Goal: Transaction & Acquisition: Purchase product/service

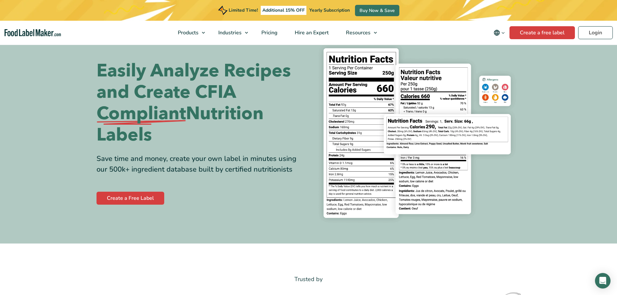
scroll to position [32, 0]
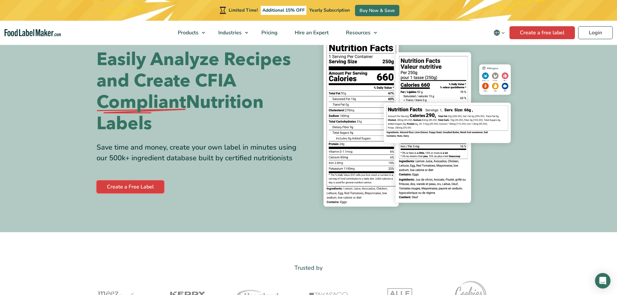
drag, startPoint x: 131, startPoint y: 184, endPoint x: 135, endPoint y: 180, distance: 6.0
click at [131, 184] on link "Create a Free Label" at bounding box center [131, 186] width 68 height 13
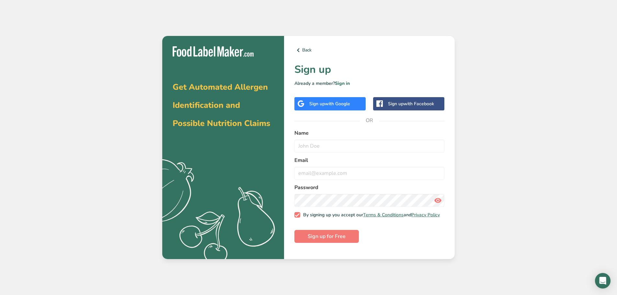
click at [399, 101] on div "Sign up with Facebook" at bounding box center [411, 103] width 46 height 7
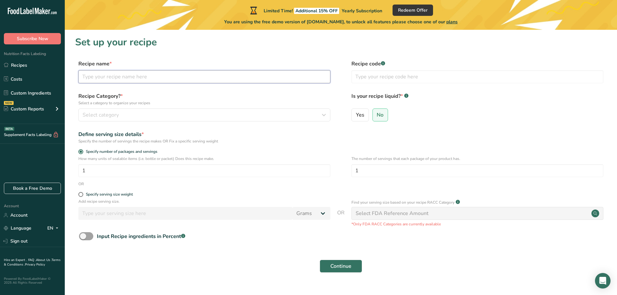
click at [142, 77] on input "text" at bounding box center [204, 76] width 252 height 13
click at [109, 78] on input "Crêpe sucrée" at bounding box center [204, 76] width 252 height 13
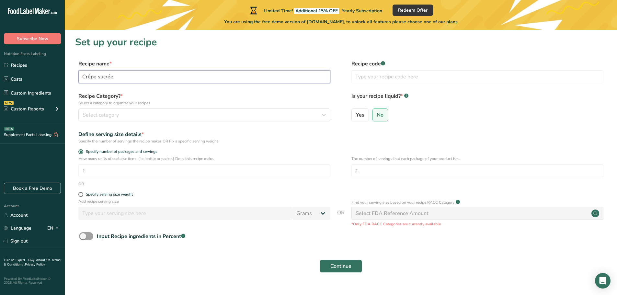
click at [109, 78] on input "Crêpe sucrée" at bounding box center [204, 76] width 252 height 13
type input "Galette [PERSON_NAME]"
click at [123, 113] on div "Select category" at bounding box center [203, 115] width 240 height 8
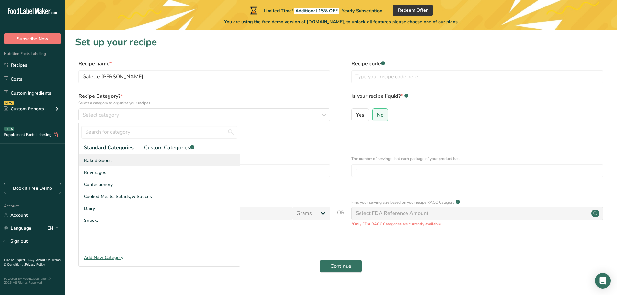
click at [114, 156] on div "Baked Goods" at bounding box center [159, 160] width 161 height 12
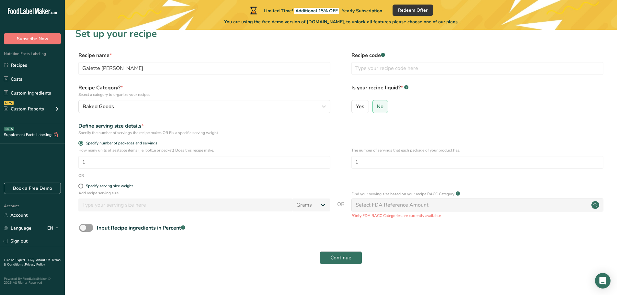
scroll to position [13, 0]
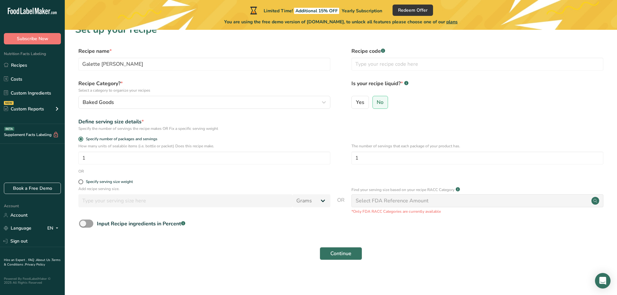
click at [371, 203] on div "Select FDA Reference Amount" at bounding box center [392, 201] width 73 height 8
click at [345, 255] on span "Continue" at bounding box center [340, 254] width 21 height 8
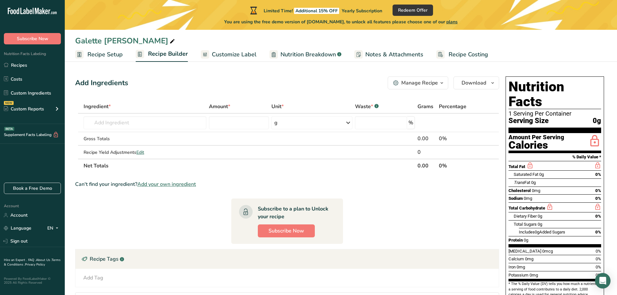
click at [249, 58] on span "Customize Label" at bounding box center [234, 54] width 45 height 9
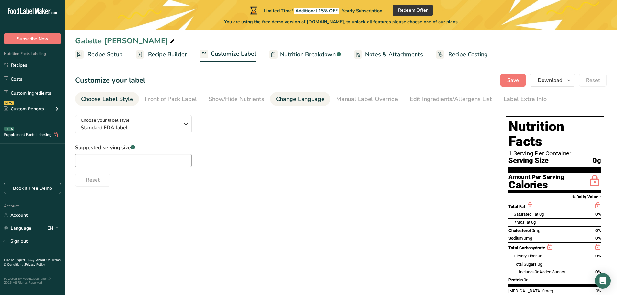
click at [298, 101] on div "Change Language" at bounding box center [300, 99] width 49 height 9
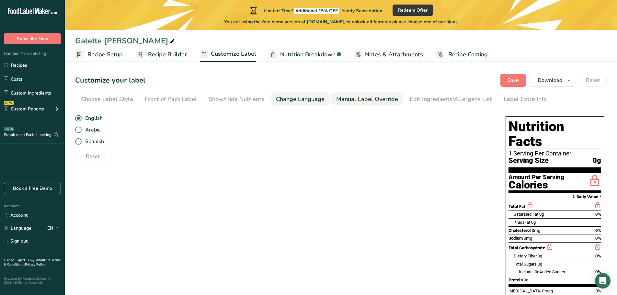
click at [350, 102] on div "Manual Label Override" at bounding box center [367, 99] width 62 height 9
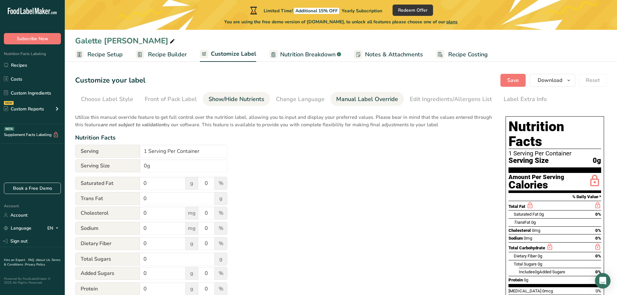
click at [259, 101] on div "Show/Hide Nutrients" at bounding box center [237, 99] width 56 height 9
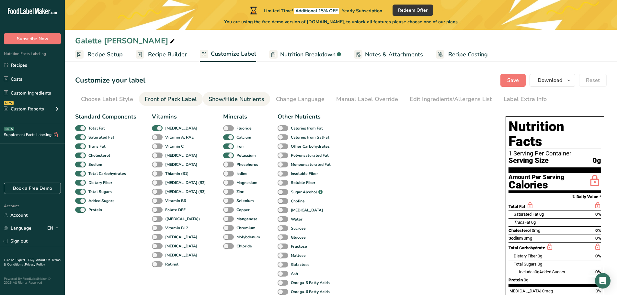
click at [184, 101] on div "Front of Pack Label" at bounding box center [171, 99] width 52 height 9
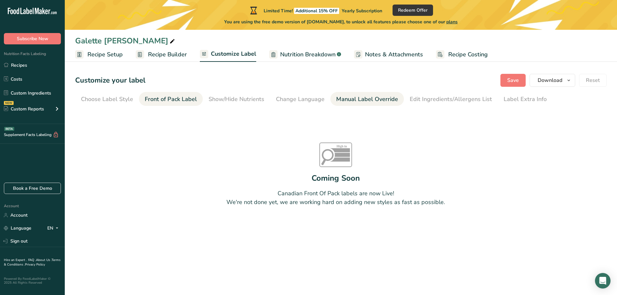
click at [371, 101] on div "Manual Label Override" at bounding box center [367, 99] width 62 height 9
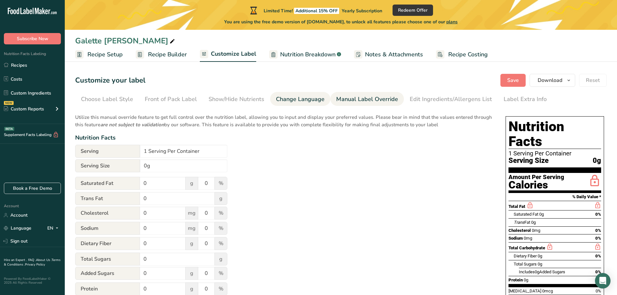
click at [309, 100] on div "Change Language" at bounding box center [300, 99] width 49 height 9
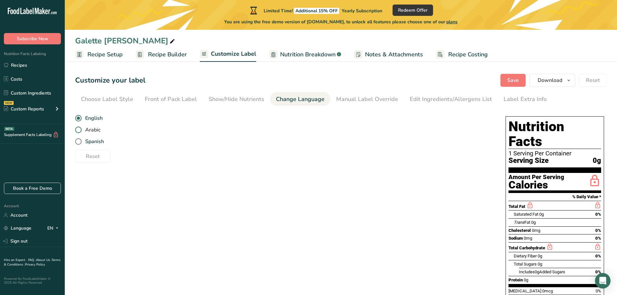
click at [91, 131] on span "Arabic" at bounding box center [91, 130] width 19 height 6
click at [79, 131] on input "Arabic" at bounding box center [77, 130] width 4 height 4
radio input "true"
radio input "false"
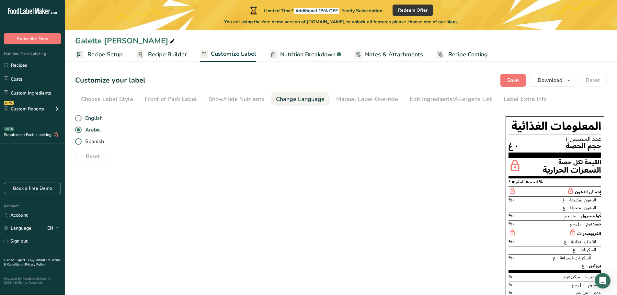
click at [94, 139] on span "Spanish" at bounding box center [93, 141] width 22 height 6
click at [79, 140] on input "Spanish" at bounding box center [77, 142] width 4 height 4
radio input "true"
radio input "false"
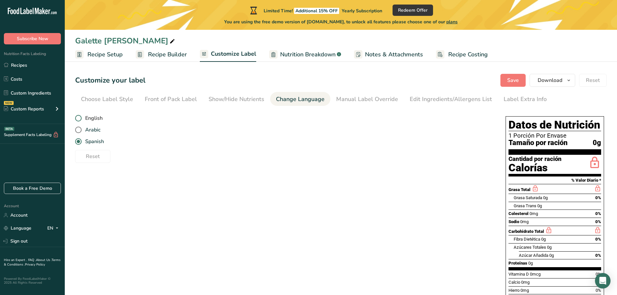
click at [95, 120] on span "English" at bounding box center [92, 118] width 21 height 6
click at [79, 120] on input "English" at bounding box center [77, 118] width 4 height 4
radio input "true"
radio input "false"
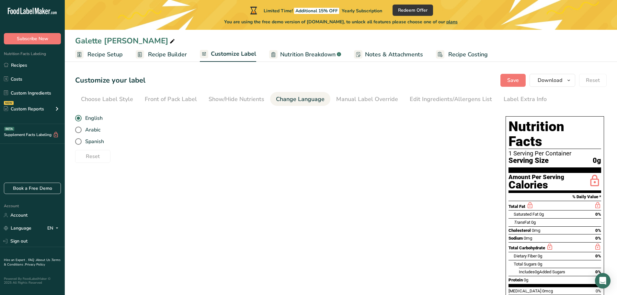
click at [164, 124] on div "English Arabic Spanish" at bounding box center [283, 129] width 417 height 35
click at [522, 124] on h1 "Nutrition Facts" at bounding box center [554, 134] width 93 height 30
click at [422, 100] on div "Edit Ingredients/Allergens List" at bounding box center [451, 99] width 82 height 9
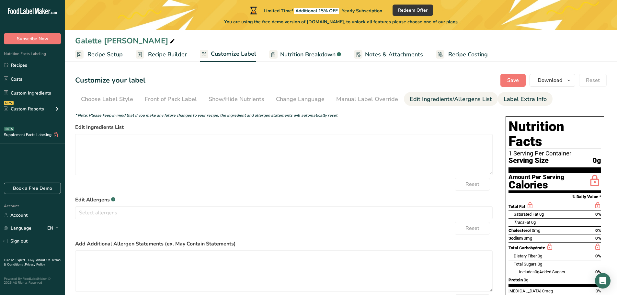
click at [507, 100] on div "Label Extra Info" at bounding box center [525, 99] width 43 height 9
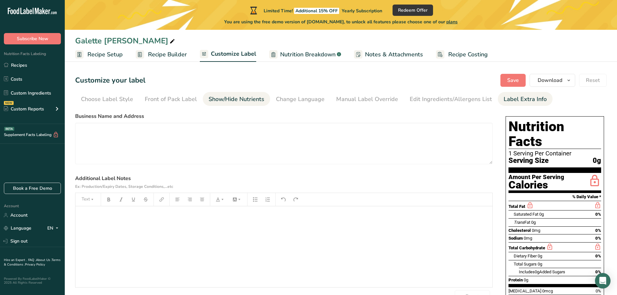
click at [253, 104] on link "Show/Hide Nutrients" at bounding box center [237, 99] width 56 height 15
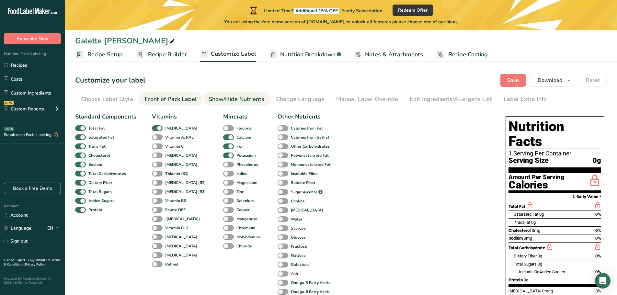
click at [173, 104] on link "Front of Pack Label" at bounding box center [171, 99] width 52 height 15
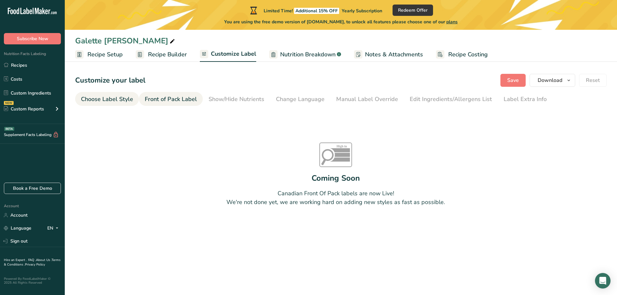
click at [131, 100] on div "Choose Label Style" at bounding box center [107, 99] width 52 height 9
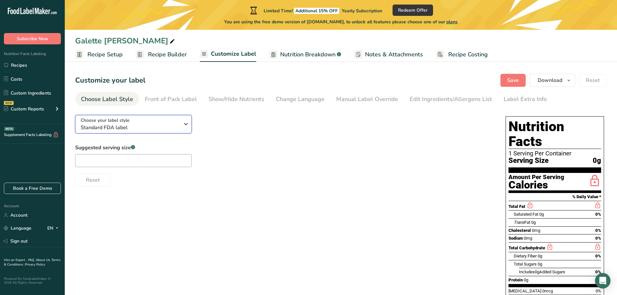
click at [150, 121] on div "Choose your label style Standard FDA label" at bounding box center [130, 124] width 99 height 15
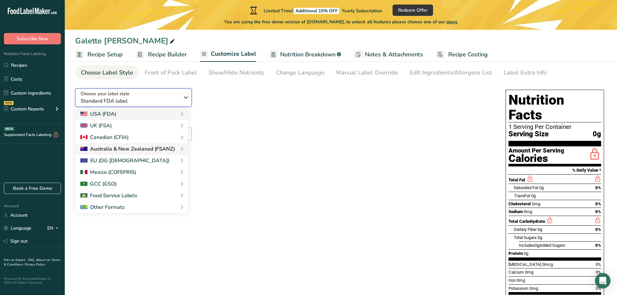
scroll to position [15, 0]
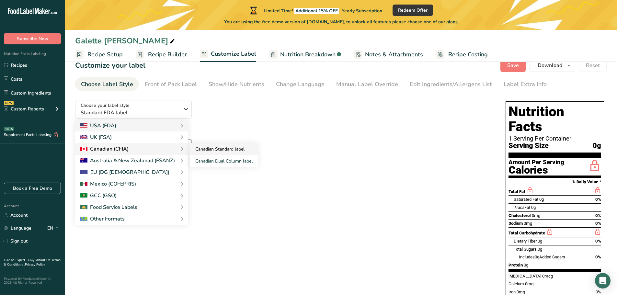
click at [221, 151] on link "Canadian Standard label" at bounding box center [224, 149] width 68 height 12
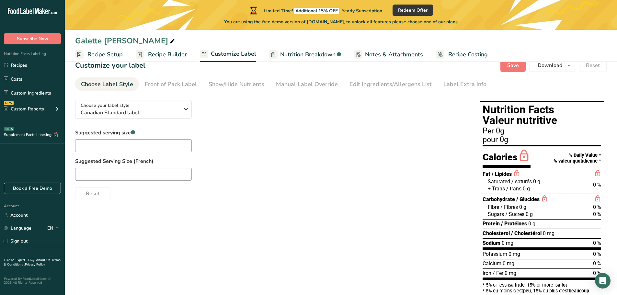
click at [261, 150] on div "Suggested serving size .a-a{fill:#347362;}.b-a{fill:#fff;} Suggested Serving Si…" at bounding box center [271, 164] width 392 height 71
click at [165, 144] on input "text" at bounding box center [133, 145] width 117 height 13
type input "1 crêpe"
click at [140, 176] on input "text" at bounding box center [133, 174] width 117 height 13
type input "1 crêpe"
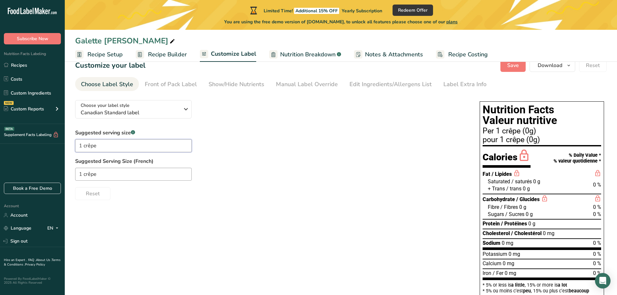
click at [147, 148] on input "1 crêpe" at bounding box center [133, 145] width 117 height 13
click at [156, 112] on span "Canadian Standard label" at bounding box center [130, 113] width 99 height 8
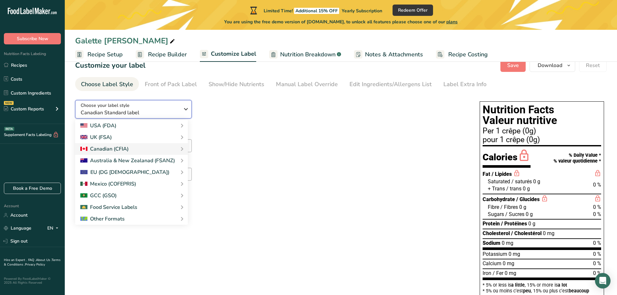
click at [156, 112] on span "Canadian Standard label" at bounding box center [130, 113] width 99 height 8
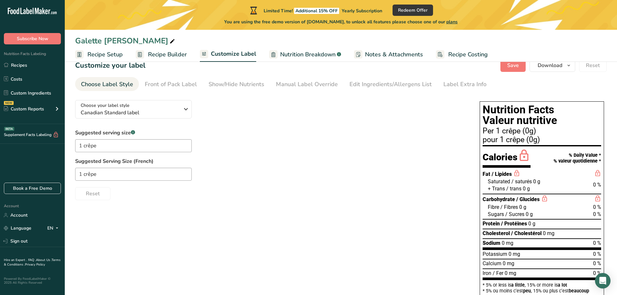
click at [235, 126] on div "Choose your label style Canadian Standard label USA (FDA) Standard FDA label Ta…" at bounding box center [271, 147] width 392 height 105
click at [165, 145] on input "1 crêpe" at bounding box center [133, 145] width 117 height 13
type input "1 crêpe"
click at [269, 146] on div "Suggested serving size .a-a{fill:#347362;}.b-a{fill:#fff;} 1 crêpe Suggested Se…" at bounding box center [271, 164] width 392 height 71
click at [189, 85] on div "Front of Pack Label" at bounding box center [171, 84] width 52 height 9
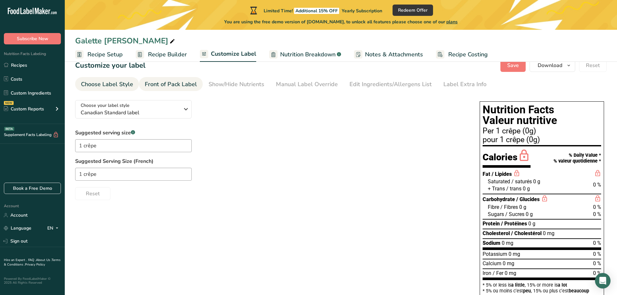
scroll to position [0, 0]
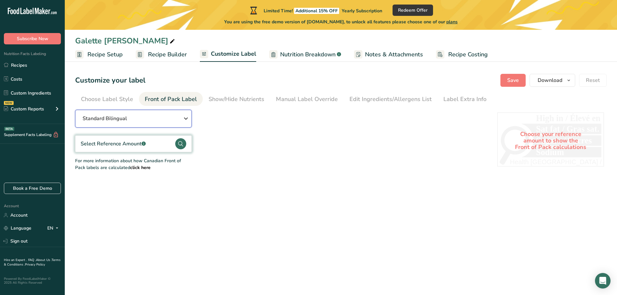
click at [163, 115] on div "Standard Bilingual" at bounding box center [133, 119] width 101 height 8
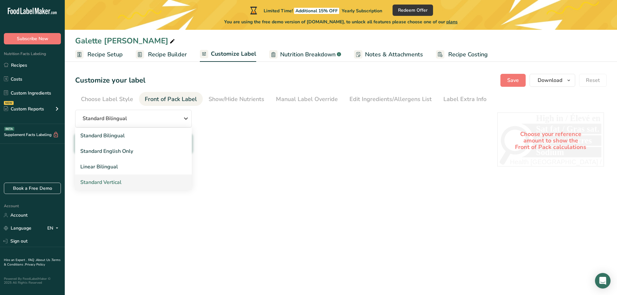
click at [141, 180] on link "Standard Vertical" at bounding box center [133, 183] width 117 height 16
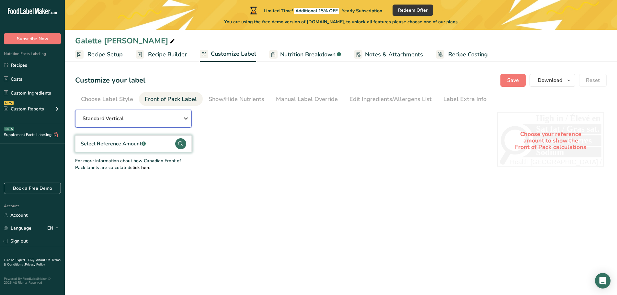
click at [153, 121] on div "Standard Vertical" at bounding box center [133, 119] width 101 height 8
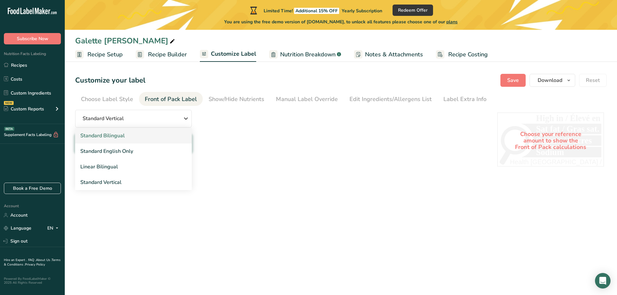
click at [131, 136] on link "Standard Bilingual" at bounding box center [133, 136] width 117 height 16
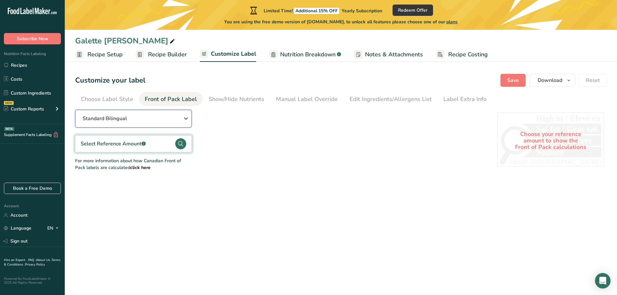
click at [147, 121] on div "Standard Bilingual" at bounding box center [133, 119] width 101 height 8
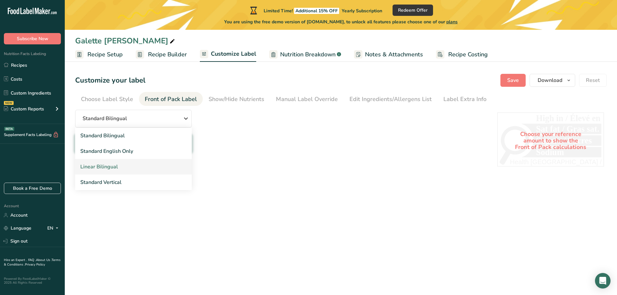
click at [147, 163] on link "Linear Bilingual" at bounding box center [133, 167] width 117 height 16
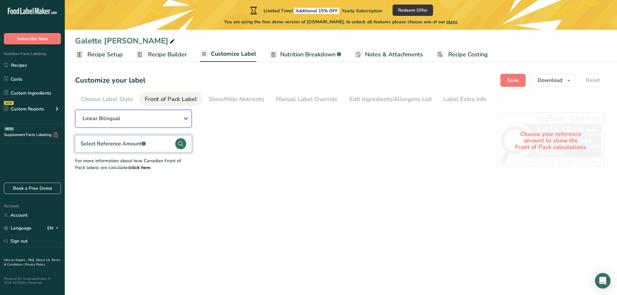
click at [161, 118] on div "Linear Bilingual" at bounding box center [133, 119] width 101 height 8
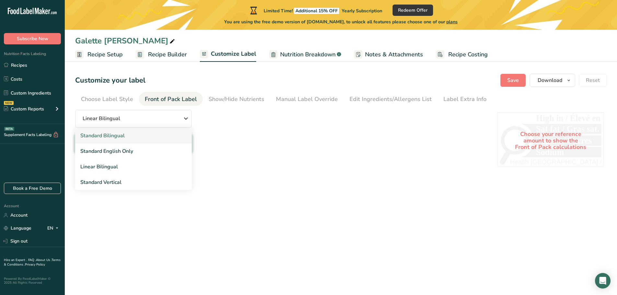
click at [134, 135] on link "Standard Bilingual" at bounding box center [133, 136] width 117 height 16
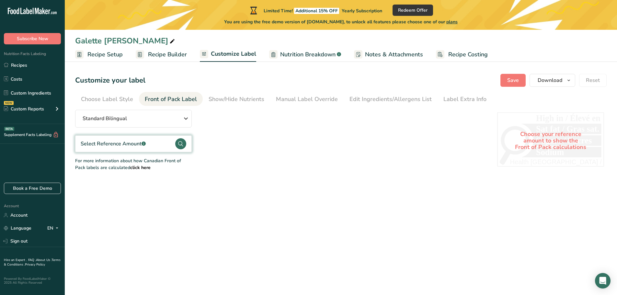
click at [242, 126] on div "Standard Bilingual Standard Bilingual Standard English Only Linear Bilingual St…" at bounding box center [279, 140] width 409 height 61
click at [111, 98] on div "Choose Label Style" at bounding box center [107, 99] width 52 height 9
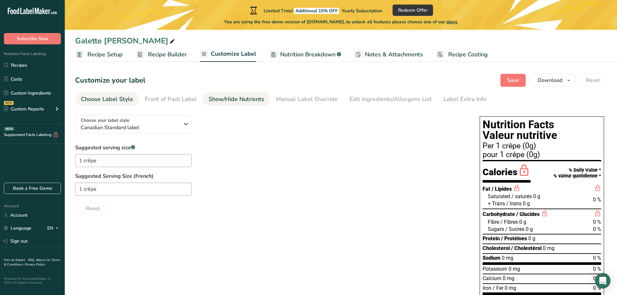
click at [227, 98] on div "Show/Hide Nutrients" at bounding box center [237, 99] width 56 height 9
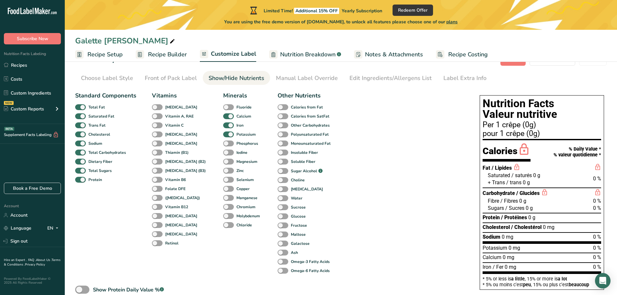
scroll to position [32, 0]
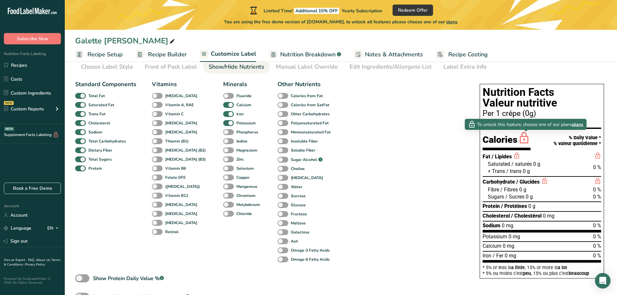
click at [579, 124] on span "plans" at bounding box center [577, 124] width 11 height 7
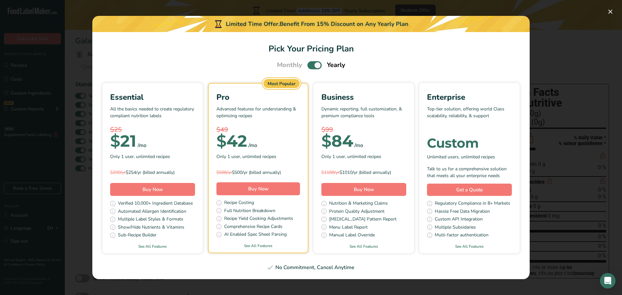
click at [310, 66] on span "Pick Your Pricing Plan Modal" at bounding box center [314, 65] width 14 height 8
click at [310, 66] on input "Pick Your Pricing Plan Modal" at bounding box center [309, 65] width 4 height 4
checkbox input "false"
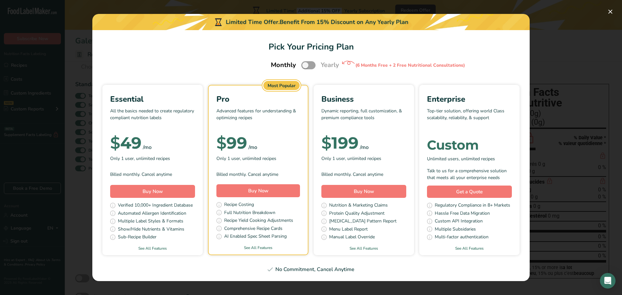
drag, startPoint x: 222, startPoint y: 141, endPoint x: 254, endPoint y: 141, distance: 32.1
click at [254, 141] on div "$ 99 /mo" at bounding box center [258, 143] width 84 height 13
click at [277, 141] on div "$ 99 /mo" at bounding box center [258, 143] width 84 height 13
click at [261, 248] on link "See All Features" at bounding box center [258, 248] width 99 height 6
click at [273, 190] on button "Buy Now" at bounding box center [258, 190] width 84 height 13
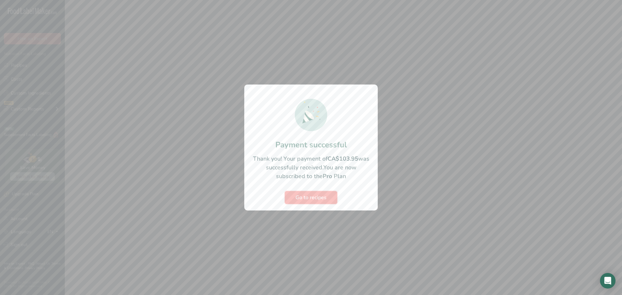
click at [325, 197] on span "Go to recipes" at bounding box center [310, 198] width 31 height 8
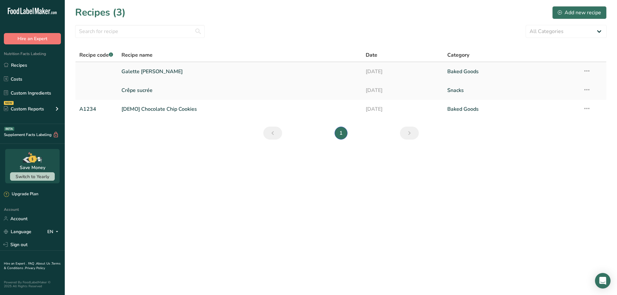
click at [191, 71] on link "Galette [PERSON_NAME]" at bounding box center [239, 72] width 237 height 14
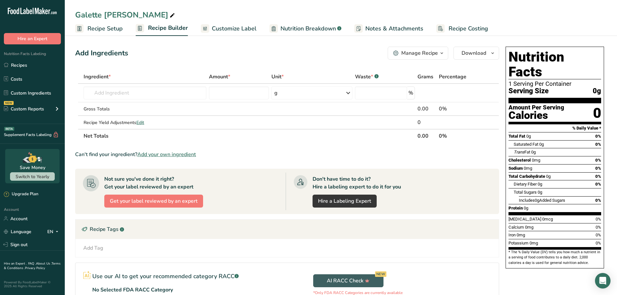
click at [109, 30] on span "Recipe Setup" at bounding box center [104, 28] width 35 height 9
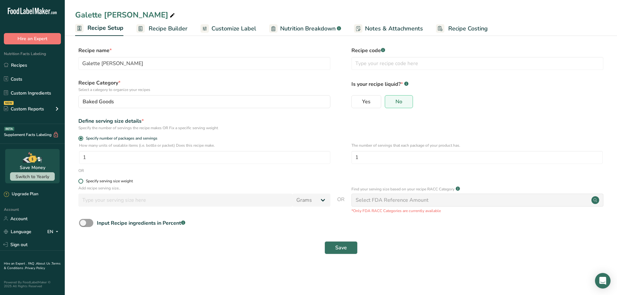
click at [118, 182] on div "Specify serving size weight" at bounding box center [109, 181] width 47 height 5
click at [83, 182] on input "Specify serving size weight" at bounding box center [80, 181] width 4 height 4
radio input "true"
radio input "false"
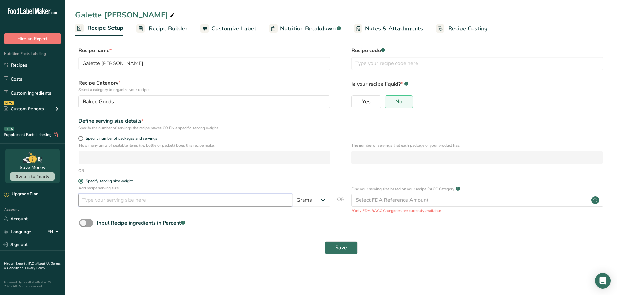
click at [143, 195] on input "number" at bounding box center [185, 200] width 214 height 13
type input "62"
click at [232, 234] on form "Recipe name * Galette de sarrasin Recipe code .a-a{fill:#347362;}.b-a{fill:#fff…" at bounding box center [340, 152] width 531 height 211
click at [346, 250] on span "Save" at bounding box center [341, 248] width 12 height 8
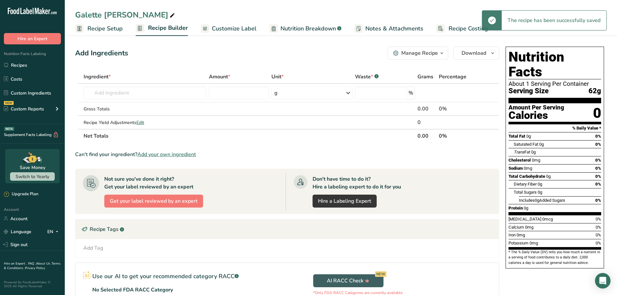
click at [235, 28] on span "Customize Label" at bounding box center [234, 28] width 45 height 9
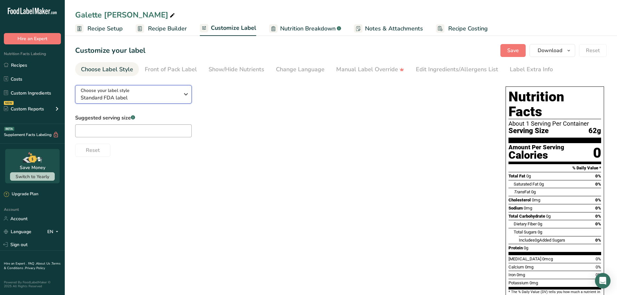
click at [145, 92] on div "Choose your label style Standard FDA label" at bounding box center [130, 94] width 99 height 15
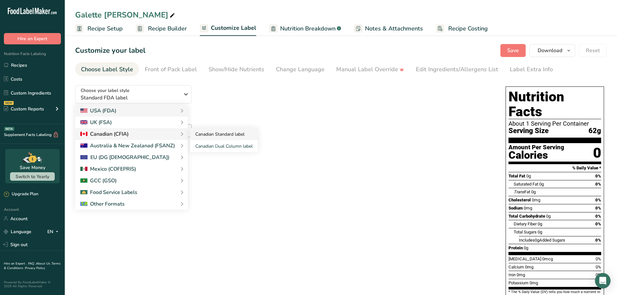
click at [233, 135] on link "Canadian Standard label" at bounding box center [224, 134] width 68 height 12
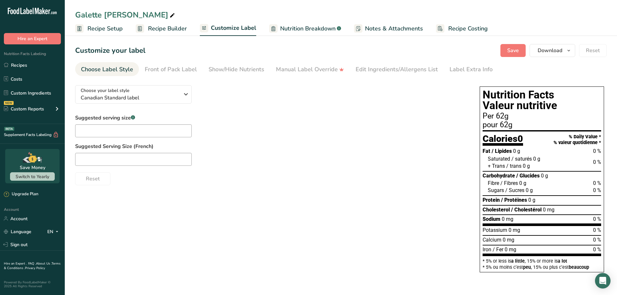
click at [296, 134] on div "Suggested serving size .a-a{fill:#347362;}.b-a{fill:#fff;} Suggested Serving Si…" at bounding box center [271, 149] width 392 height 71
click at [302, 72] on div "Manual Label Override" at bounding box center [310, 69] width 68 height 9
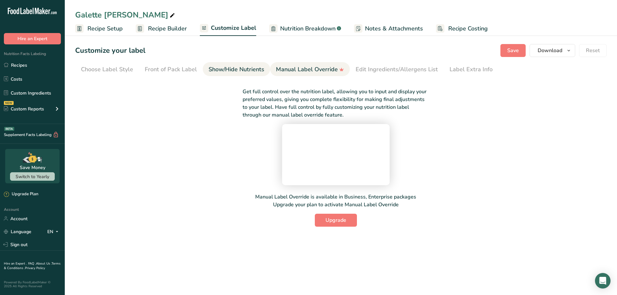
click at [245, 71] on div "Show/Hide Nutrients" at bounding box center [237, 69] width 56 height 9
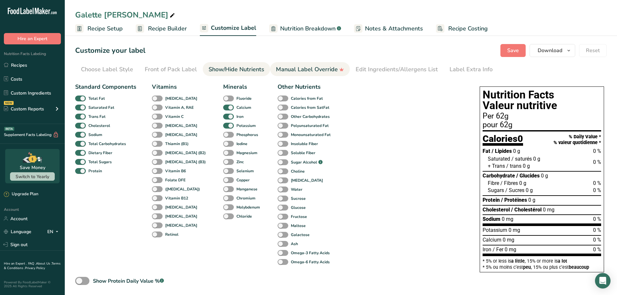
click at [290, 69] on div "Manual Label Override" at bounding box center [310, 69] width 68 height 9
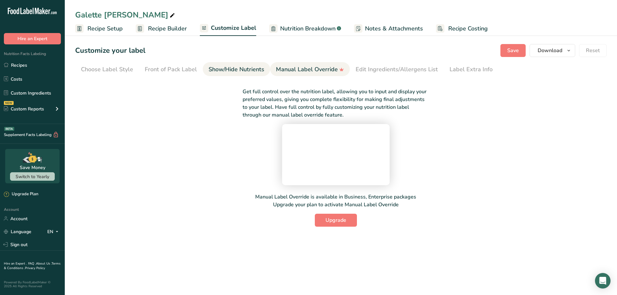
click at [243, 69] on div "Show/Hide Nutrients" at bounding box center [237, 69] width 56 height 9
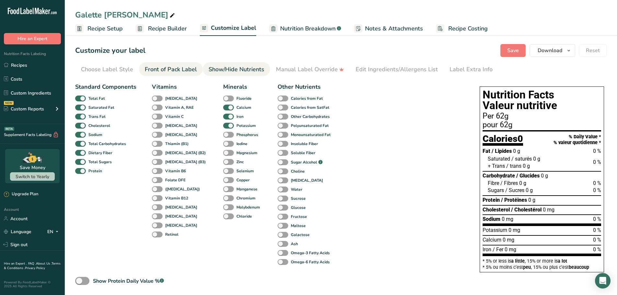
click at [192, 70] on div "Front of Pack Label" at bounding box center [171, 69] width 52 height 9
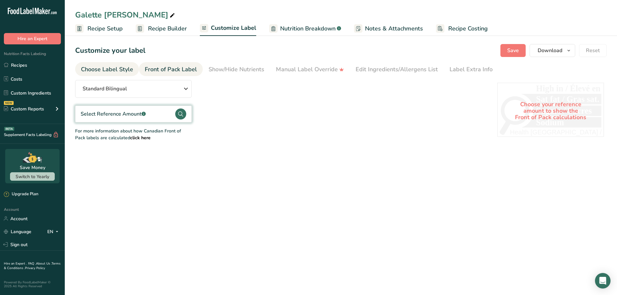
click at [125, 71] on div "Choose Label Style" at bounding box center [107, 69] width 52 height 9
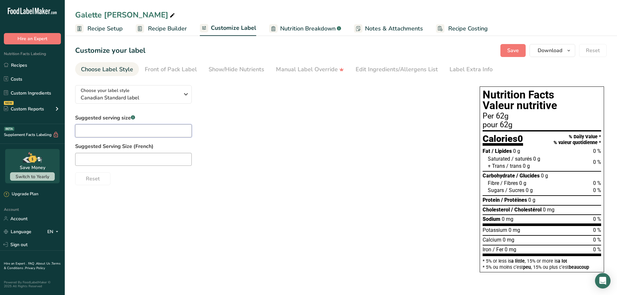
click at [138, 131] on input "text" at bounding box center [133, 130] width 117 height 13
type input "1 crêpe"
click at [121, 158] on input "text" at bounding box center [133, 159] width 117 height 13
type input "1 crêpe"
click at [234, 184] on div "Reset" at bounding box center [271, 178] width 392 height 16
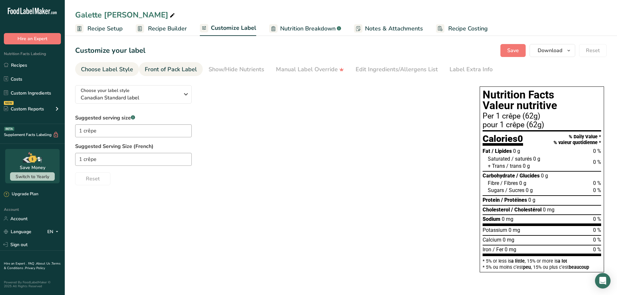
click at [186, 70] on div "Front of Pack Label" at bounding box center [171, 69] width 52 height 9
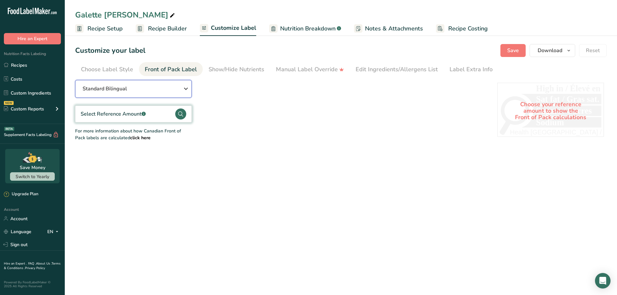
click at [158, 87] on div "Standard Bilingual" at bounding box center [133, 89] width 101 height 8
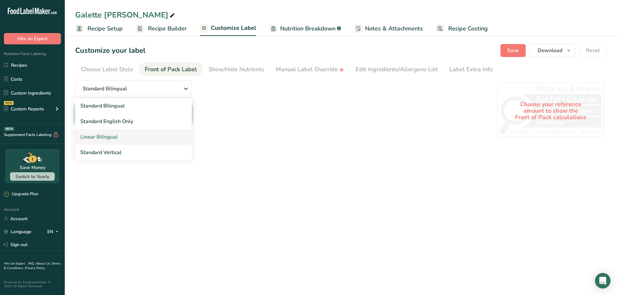
click at [128, 138] on link "Linear Bilingual" at bounding box center [133, 137] width 117 height 16
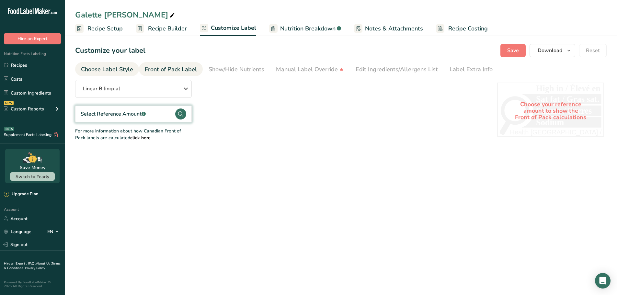
click at [113, 70] on div "Choose Label Style" at bounding box center [107, 69] width 52 height 9
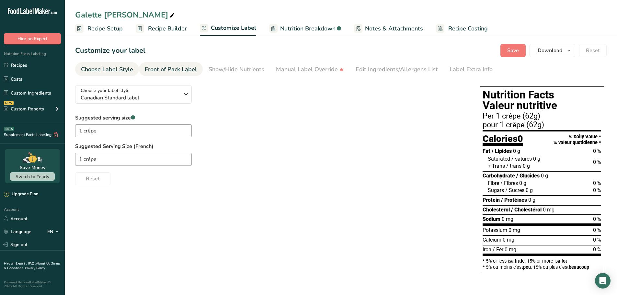
click at [164, 69] on div "Front of Pack Label" at bounding box center [171, 69] width 52 height 9
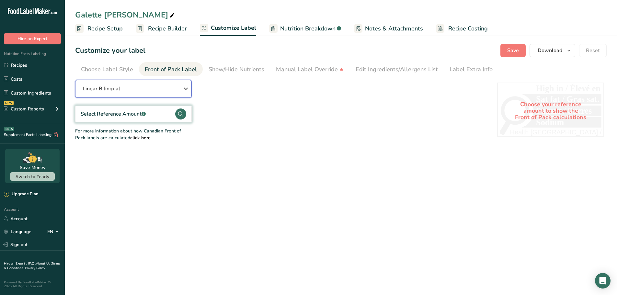
click at [139, 87] on div "Linear Bilingual" at bounding box center [133, 89] width 101 height 8
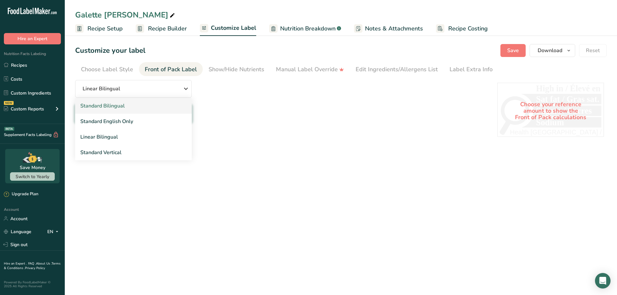
click at [126, 108] on link "Standard Bilingual" at bounding box center [133, 106] width 117 height 16
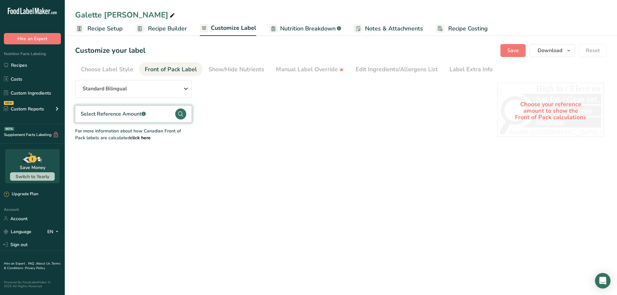
click at [132, 113] on div "Select Reference Amount .a-a{fill:#347362;}.b-a{fill:#fff;}" at bounding box center [113, 114] width 65 height 8
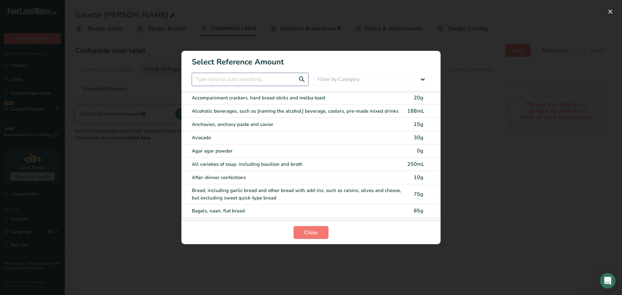
click at [269, 79] on input "FOP Category Selection Modal" at bounding box center [250, 79] width 117 height 13
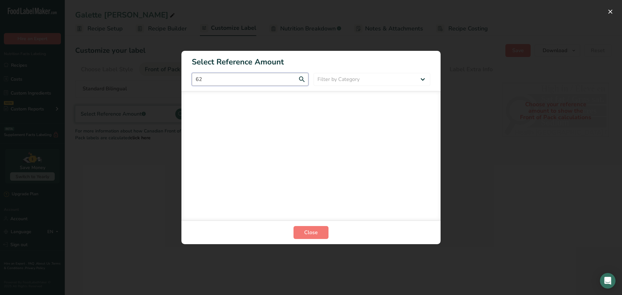
type input "62"
click at [434, 120] on div "FOP Category Selection Modal" at bounding box center [310, 156] width 259 height 130
click at [464, 123] on div "FOP Category Selection Modal" at bounding box center [311, 147] width 622 height 295
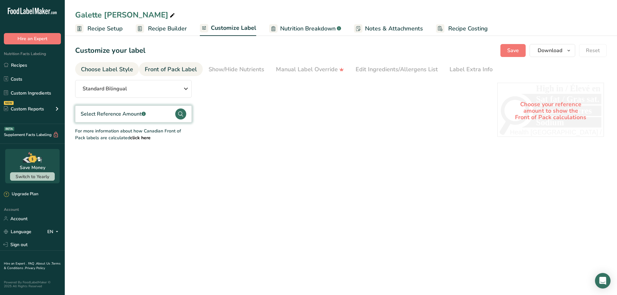
click at [131, 69] on div "Choose Label Style" at bounding box center [107, 69] width 52 height 9
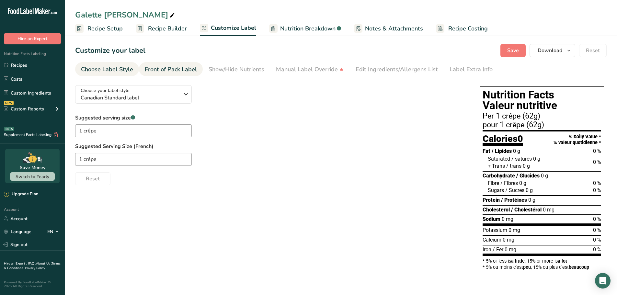
click at [188, 70] on div "Front of Pack Label" at bounding box center [171, 69] width 52 height 9
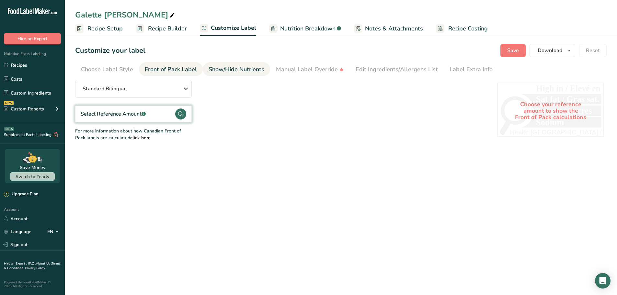
click at [221, 67] on div "Show/Hide Nutrients" at bounding box center [237, 69] width 56 height 9
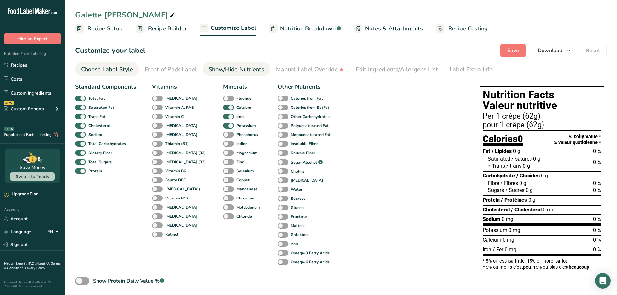
click at [129, 67] on div "Choose Label Style" at bounding box center [107, 69] width 52 height 9
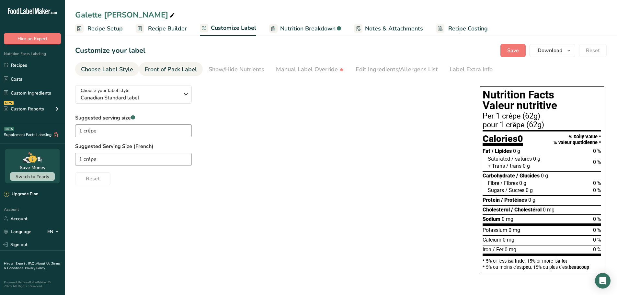
click at [162, 67] on div "Front of Pack Label" at bounding box center [171, 69] width 52 height 9
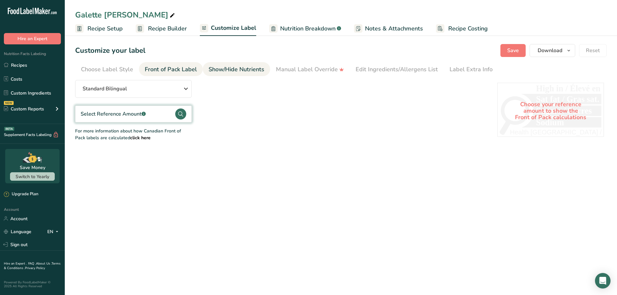
click at [224, 71] on div "Show/Hide Nutrients" at bounding box center [237, 69] width 56 height 9
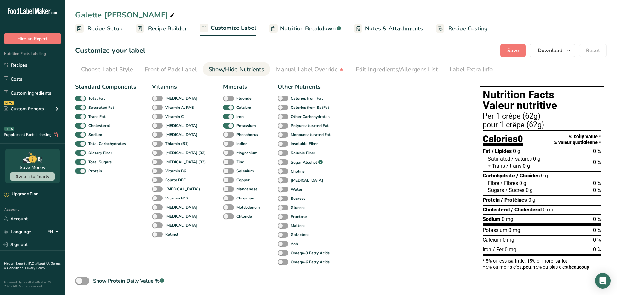
click at [171, 32] on span "Recipe Builder" at bounding box center [167, 28] width 39 height 9
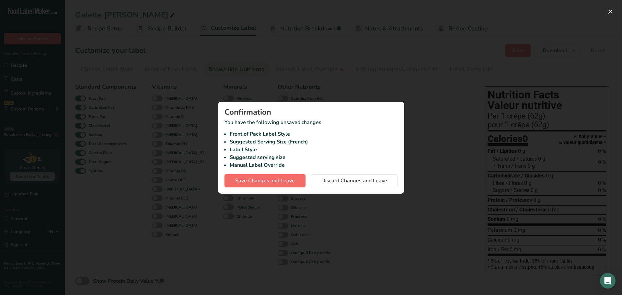
click at [285, 182] on span "Save Changes and Leave" at bounding box center [265, 181] width 60 height 8
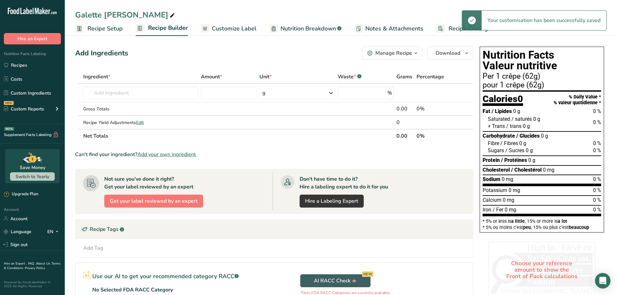
click at [233, 31] on span "Customize Label" at bounding box center [234, 28] width 45 height 9
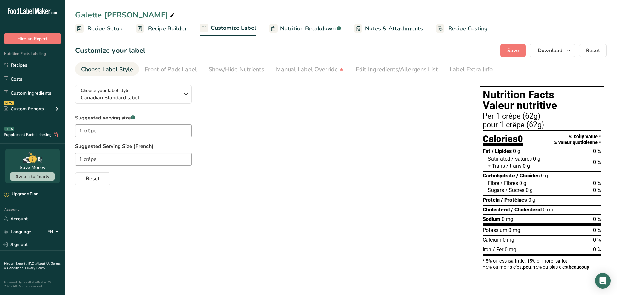
click at [505, 155] on div "Fat / Lipides 0 g 0 %" at bounding box center [542, 151] width 119 height 8
click at [320, 71] on div "Manual Label Override" at bounding box center [310, 69] width 68 height 9
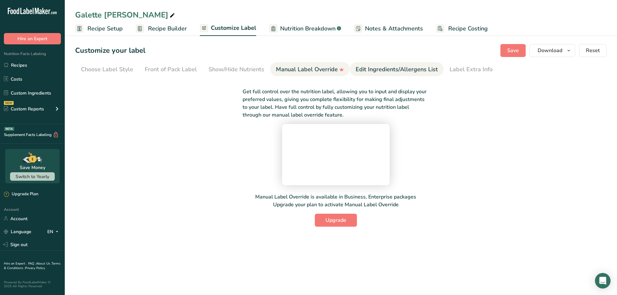
click at [384, 71] on div "Edit Ingredients/Allergens List" at bounding box center [397, 69] width 82 height 9
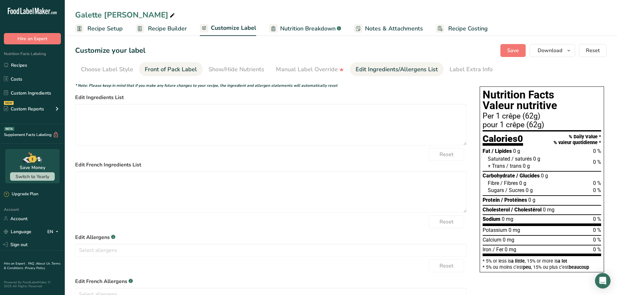
click at [192, 68] on div "Front of Pack Label" at bounding box center [171, 69] width 52 height 9
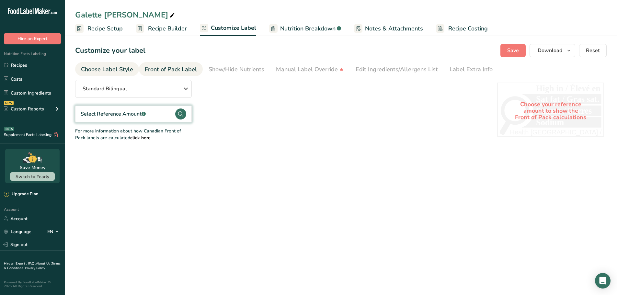
click at [123, 71] on div "Choose Label Style" at bounding box center [107, 69] width 52 height 9
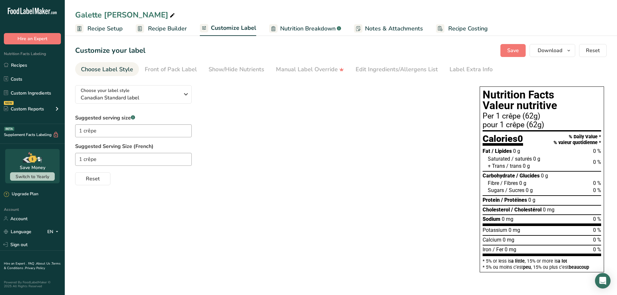
click at [225, 97] on div "Choose your label style Canadian Standard label USA (FDA) Standard FDA label Ta…" at bounding box center [271, 132] width 392 height 105
click at [549, 46] on button "Download" at bounding box center [553, 50] width 46 height 13
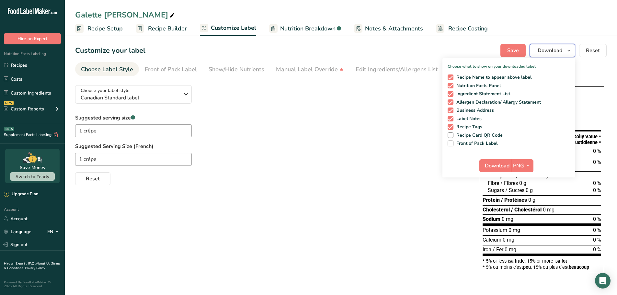
click at [549, 46] on button "Download" at bounding box center [553, 50] width 46 height 13
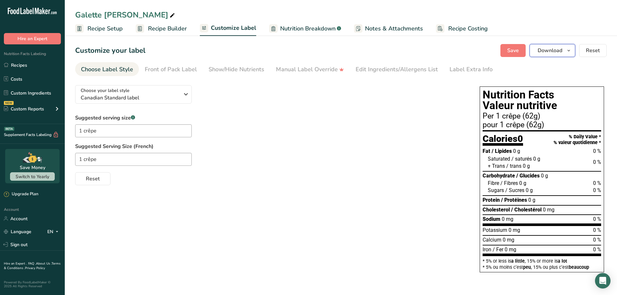
click at [552, 55] on button "Download" at bounding box center [553, 50] width 46 height 13
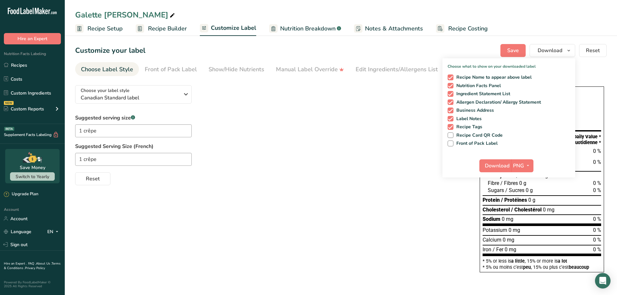
click at [373, 153] on div "1 crêpe" at bounding box center [271, 159] width 392 height 13
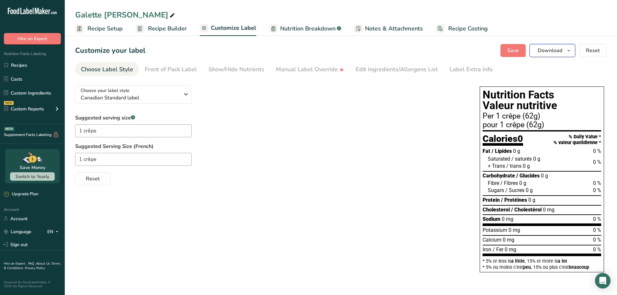
click at [556, 49] on span "Download" at bounding box center [550, 51] width 25 height 8
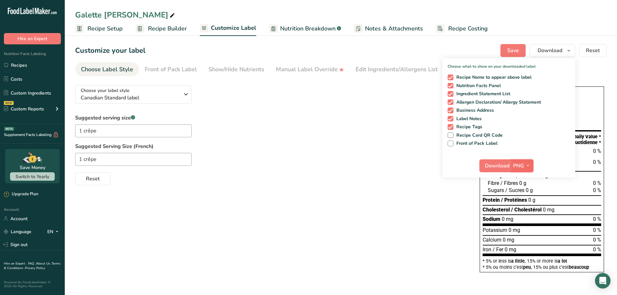
click at [522, 170] on button "PNG" at bounding box center [522, 165] width 22 height 13
click at [399, 206] on div "Choose your label style Canadian Standard label USA (FDA) Standard FDA label Ta…" at bounding box center [340, 179] width 531 height 199
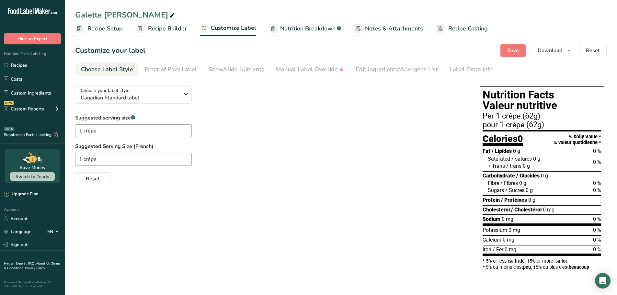
click at [169, 30] on span "Recipe Builder" at bounding box center [167, 28] width 39 height 9
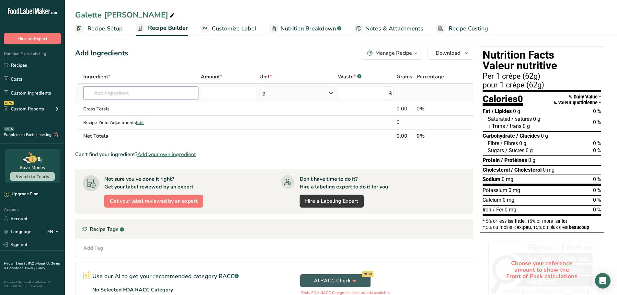
click at [158, 89] on input "text" at bounding box center [140, 92] width 115 height 13
click at [376, 96] on input "number" at bounding box center [362, 92] width 49 height 13
click at [234, 29] on span "Customize Label" at bounding box center [234, 28] width 45 height 9
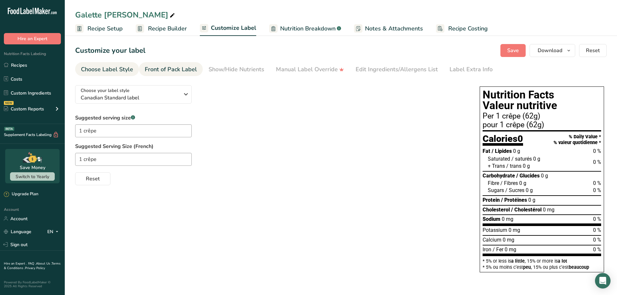
click at [177, 69] on div "Front of Pack Label" at bounding box center [171, 69] width 52 height 9
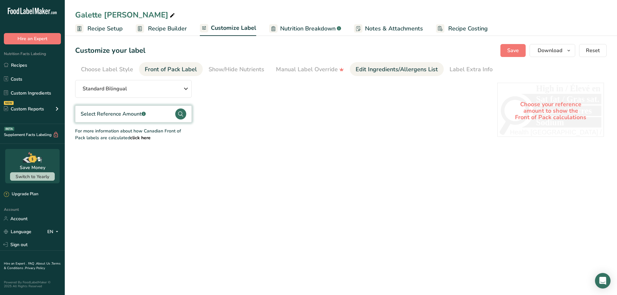
click at [407, 74] on div "Edit Ingredients/Allergens List" at bounding box center [397, 69] width 82 height 9
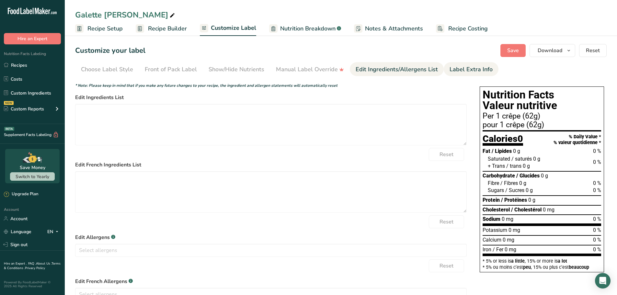
click at [454, 74] on div "Label Extra Info" at bounding box center [471, 69] width 43 height 9
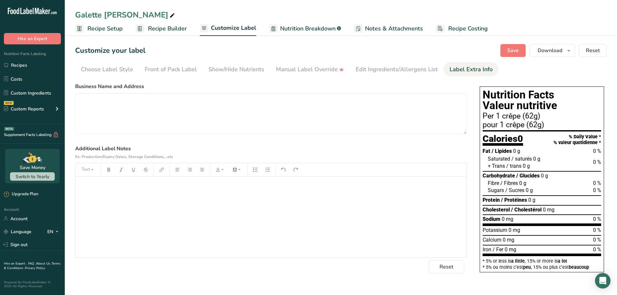
click at [118, 31] on span "Recipe Setup" at bounding box center [104, 28] width 35 height 9
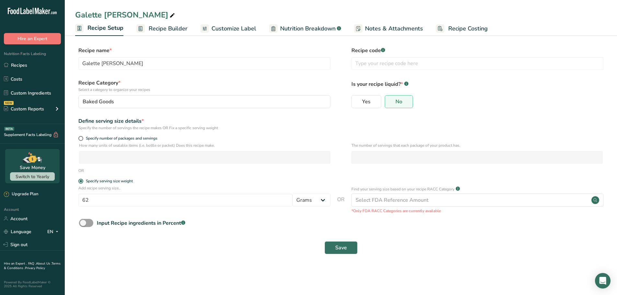
click at [155, 29] on span "Recipe Builder" at bounding box center [168, 28] width 39 height 9
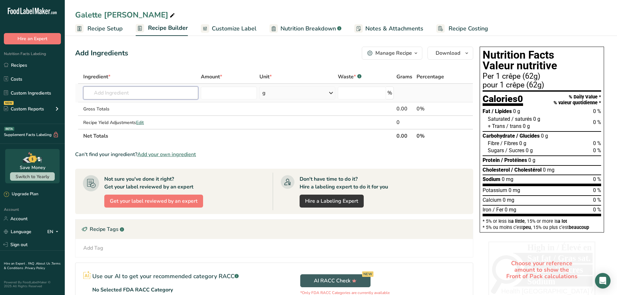
click at [143, 90] on input "text" at bounding box center [140, 92] width 115 height 13
drag, startPoint x: 502, startPoint y: 112, endPoint x: 529, endPoint y: 112, distance: 26.9
click at [529, 112] on div "Fat / Lipides 0 g 0 %" at bounding box center [542, 111] width 119 height 7
click at [544, 122] on div "Saturated / saturés 0 g 0 %" at bounding box center [544, 119] width 113 height 7
click at [217, 31] on span "Customize Label" at bounding box center [234, 28] width 45 height 9
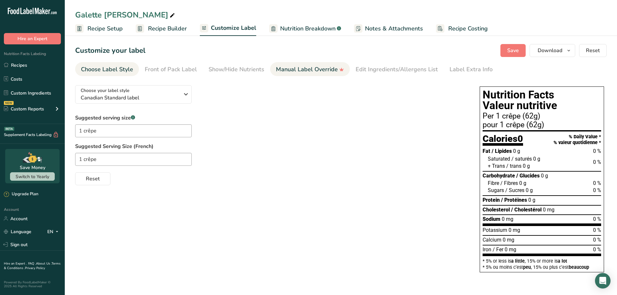
click at [309, 72] on div "Manual Label Override" at bounding box center [310, 69] width 68 height 9
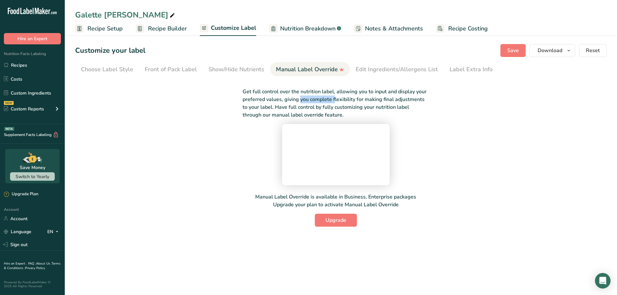
drag, startPoint x: 289, startPoint y: 97, endPoint x: 341, endPoint y: 99, distance: 52.2
click at [324, 96] on p "Get full control over the nutrition label, allowing you to input and display yo…" at bounding box center [336, 103] width 186 height 31
click at [348, 100] on p "Get full control over the nutrition label, allowing you to input and display yo…" at bounding box center [336, 103] width 186 height 31
click at [351, 113] on p "Get full control over the nutrition label, allowing you to input and display yo…" at bounding box center [336, 103] width 186 height 31
drag, startPoint x: 323, startPoint y: 106, endPoint x: 353, endPoint y: 107, distance: 30.1
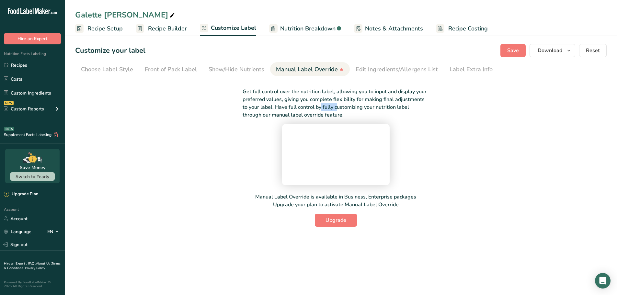
click at [342, 106] on p "Get full control over the nutrition label, allowing you to input and display yo…" at bounding box center [336, 103] width 186 height 31
click at [362, 109] on p "Get full control over the nutrition label, allowing you to input and display yo…" at bounding box center [336, 103] width 186 height 31
click at [345, 224] on span "Upgrade" at bounding box center [335, 220] width 21 height 8
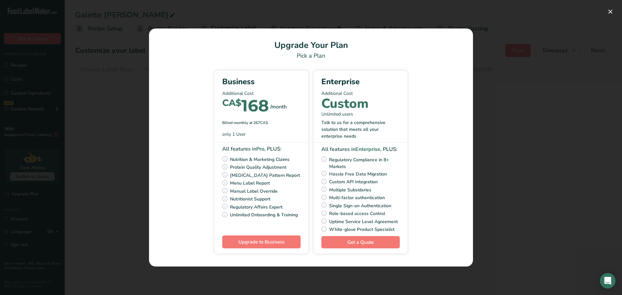
click at [504, 161] on div "Pick Your Pricing Plan Modal" at bounding box center [311, 147] width 622 height 295
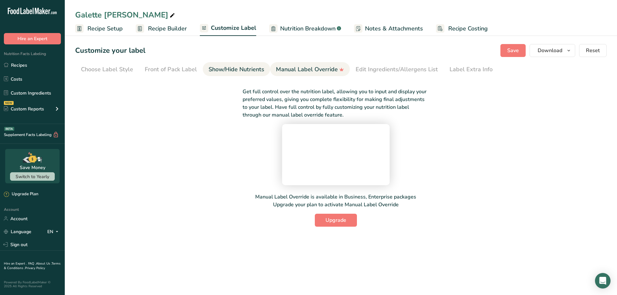
click at [242, 71] on div "Show/Hide Nutrients" at bounding box center [237, 69] width 56 height 9
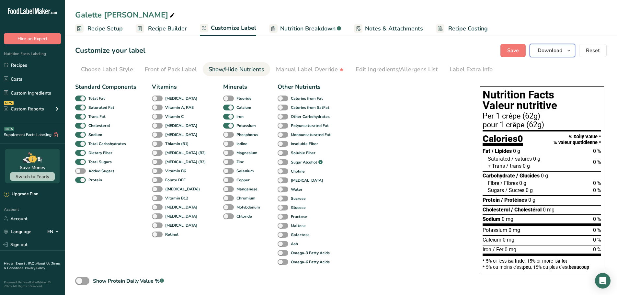
click at [559, 48] on span "Download" at bounding box center [550, 51] width 25 height 8
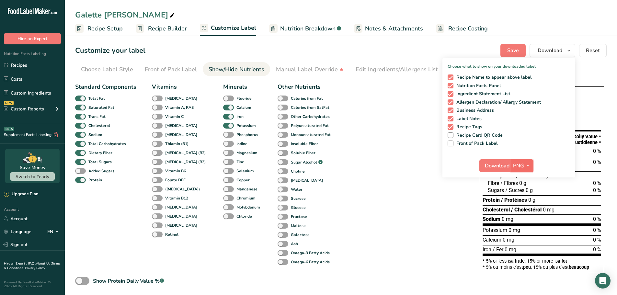
click at [527, 165] on icon "button" at bounding box center [527, 166] width 5 height 8
click at [528, 200] on link "SVG" at bounding box center [523, 200] width 21 height 11
click at [502, 167] on span "Download" at bounding box center [497, 166] width 25 height 8
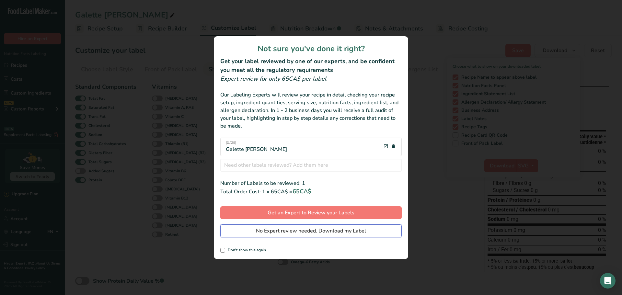
click at [318, 231] on span "No Expert review needed. Download my Label" at bounding box center [311, 231] width 110 height 8
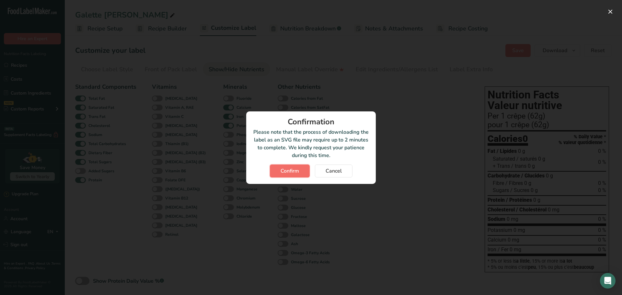
click at [299, 173] on span "Confirm" at bounding box center [289, 171] width 18 height 8
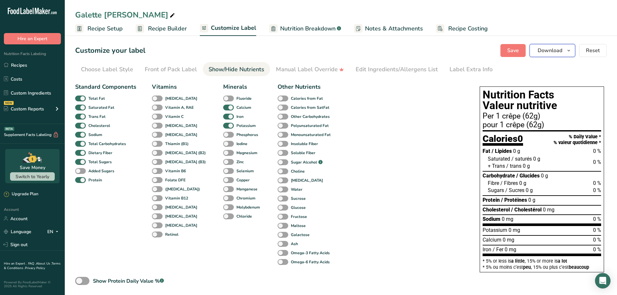
click at [556, 54] on span "Download" at bounding box center [550, 51] width 25 height 8
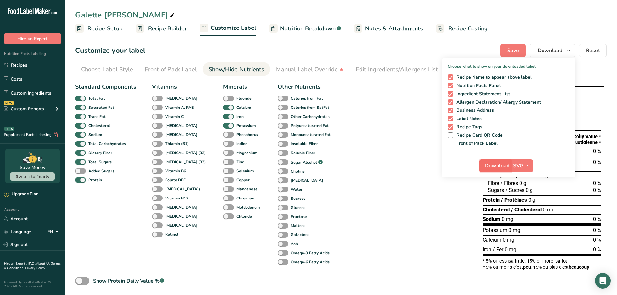
click at [511, 163] on button "Download" at bounding box center [495, 165] width 32 height 13
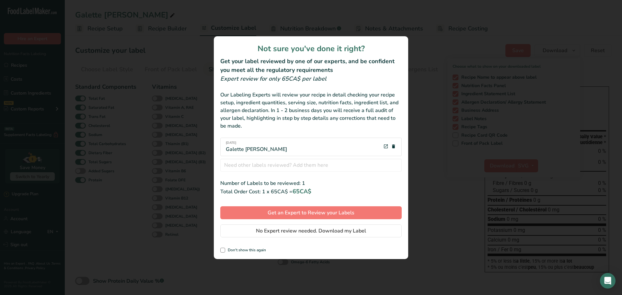
click at [490, 147] on div "review labels modal" at bounding box center [311, 147] width 622 height 295
click at [440, 67] on div "review labels modal" at bounding box center [311, 147] width 622 height 295
click at [433, 160] on div "review labels modal" at bounding box center [311, 147] width 622 height 295
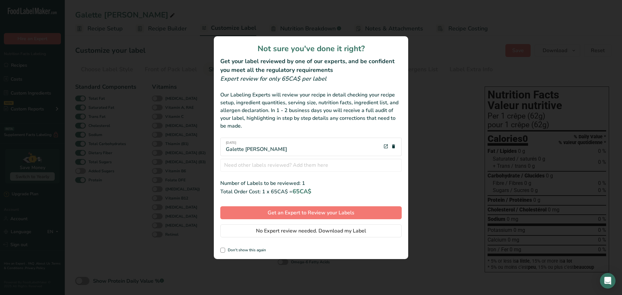
click at [436, 140] on div "review labels modal" at bounding box center [311, 147] width 622 height 295
click at [301, 234] on span "No Expert review needed. Download my Label" at bounding box center [311, 231] width 110 height 8
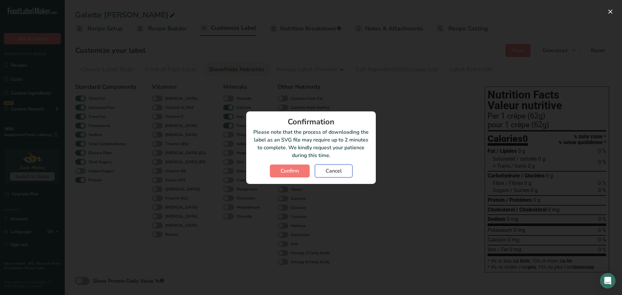
click at [345, 171] on button "Cancel" at bounding box center [334, 171] width 38 height 13
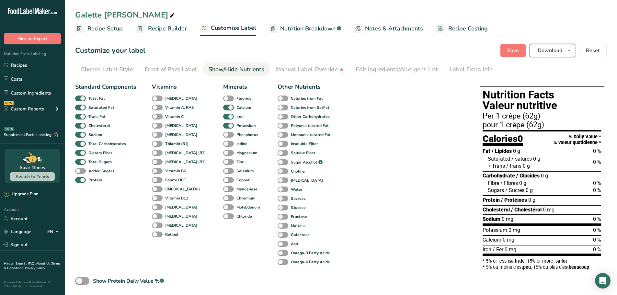
click at [568, 54] on icon "button" at bounding box center [568, 51] width 5 height 8
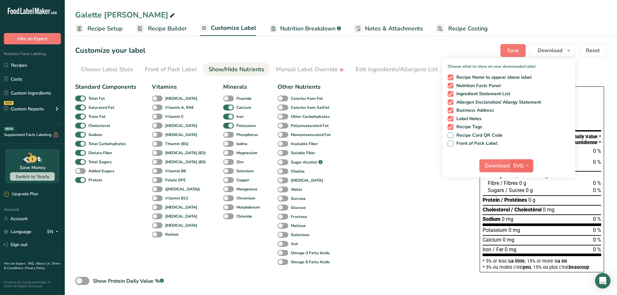
click at [528, 167] on icon "button" at bounding box center [527, 166] width 5 height 8
click at [522, 212] on link "PDF" at bounding box center [522, 211] width 21 height 11
click at [492, 165] on span "Download" at bounding box center [497, 166] width 25 height 8
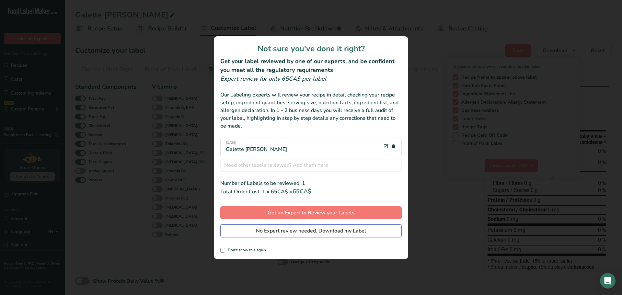
click at [279, 231] on span "No Expert review needed. Download my Label" at bounding box center [311, 231] width 110 height 8
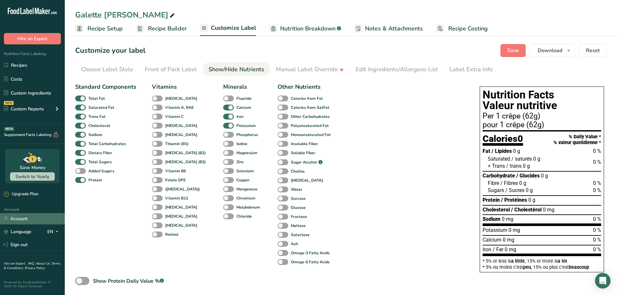
click at [25, 215] on link "Account" at bounding box center [32, 218] width 65 height 11
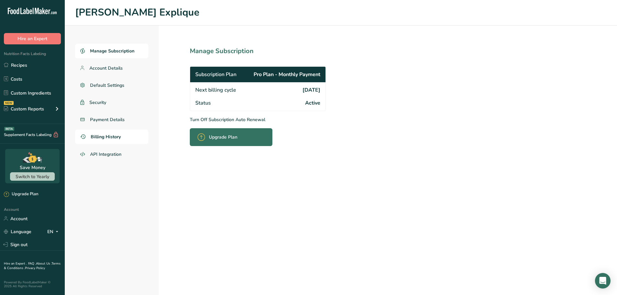
click at [111, 136] on span "Billing History" at bounding box center [106, 136] width 30 height 7
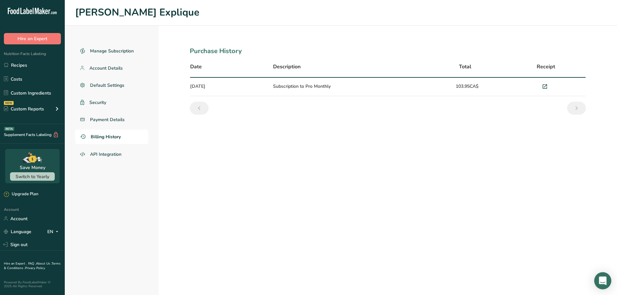
click at [599, 278] on div "Open Intercom Messenger" at bounding box center [602, 280] width 17 height 17
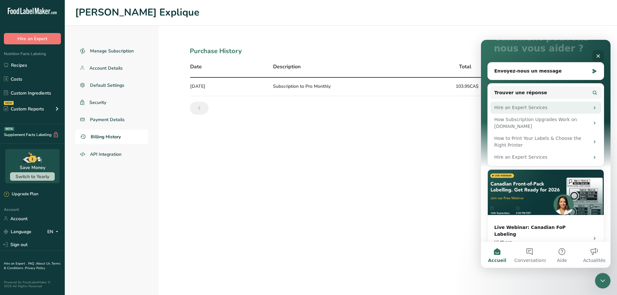
scroll to position [71, 0]
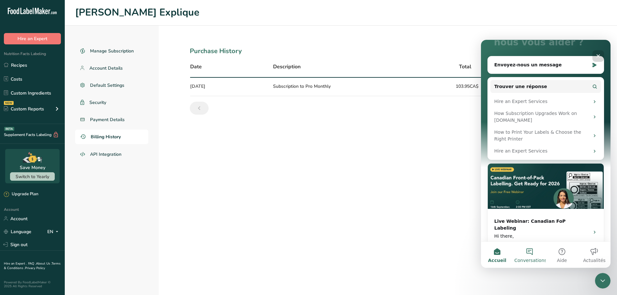
click at [529, 252] on button "Conversations" at bounding box center [529, 255] width 32 height 26
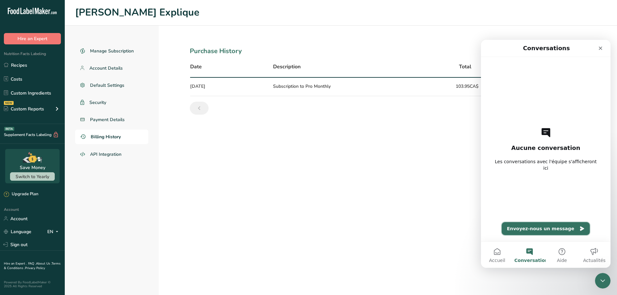
click at [539, 230] on button "Envoyez-nous un message" at bounding box center [546, 228] width 88 height 13
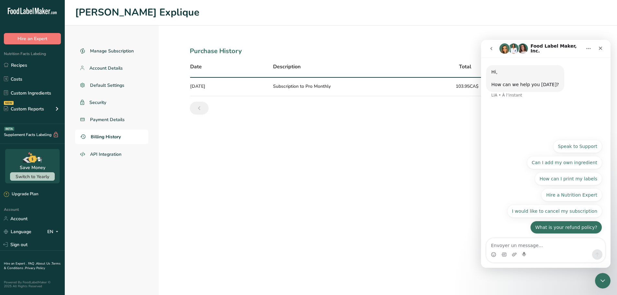
click at [556, 229] on button "What is your refund policy?" at bounding box center [566, 227] width 72 height 13
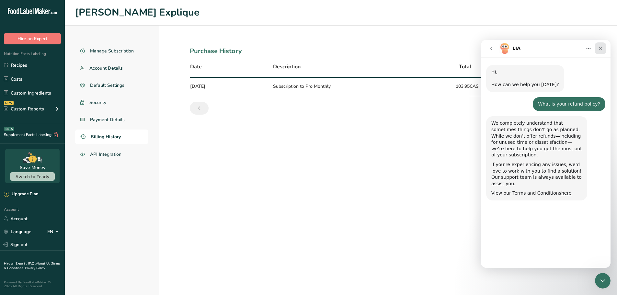
click at [604, 44] on div "Fermer" at bounding box center [601, 48] width 12 height 12
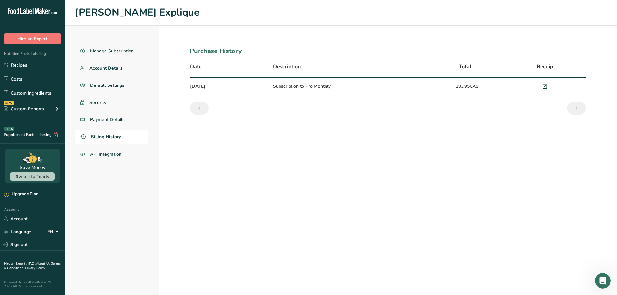
scroll to position [0, 0]
click at [360, 166] on section "Purchase History Date Description Total Receipt Sep 16, 2025 Subscription to Pr…" at bounding box center [388, 160] width 458 height 269
click at [120, 51] on span "Manage Subscription" at bounding box center [112, 51] width 44 height 7
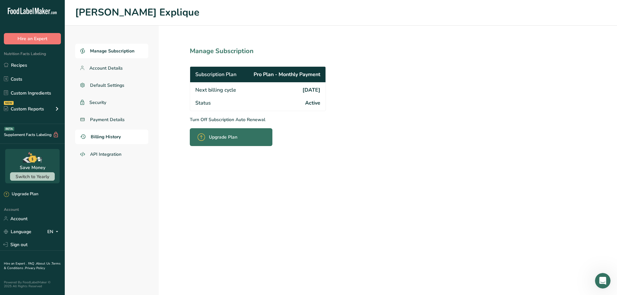
click at [118, 135] on span "Billing History" at bounding box center [106, 136] width 30 height 7
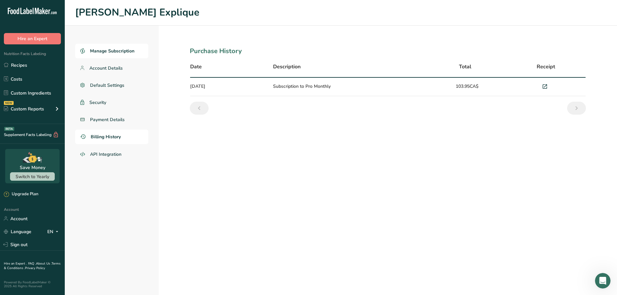
click at [110, 53] on span "Manage Subscription" at bounding box center [112, 51] width 44 height 7
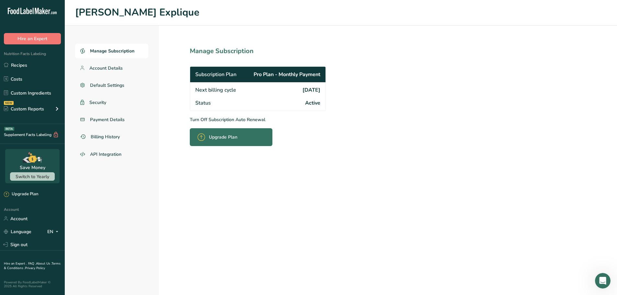
click at [220, 72] on span "Subscription Plan" at bounding box center [215, 75] width 41 height 8
drag, startPoint x: 290, startPoint y: 82, endPoint x: 299, endPoint y: 88, distance: 11.0
click at [297, 86] on div "Subscription Plan Pro Plan - Monthly Payment Next billing cycle 2025-10-16 Stat…" at bounding box center [258, 88] width 136 height 45
click at [311, 102] on span "Active" at bounding box center [312, 103] width 15 height 8
click at [221, 119] on p "Turn Off Subscription Auto Renewal" at bounding box center [272, 119] width 165 height 7
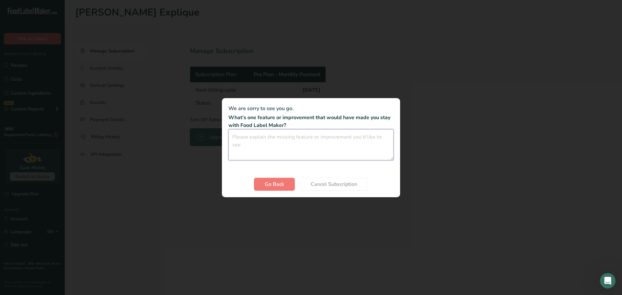
click at [299, 145] on textarea "Cancel subscription modal" at bounding box center [310, 144] width 165 height 31
type textarea "d"
type textarea "Too expensive"
click at [333, 184] on span "Cancel Subscription" at bounding box center [334, 184] width 47 height 8
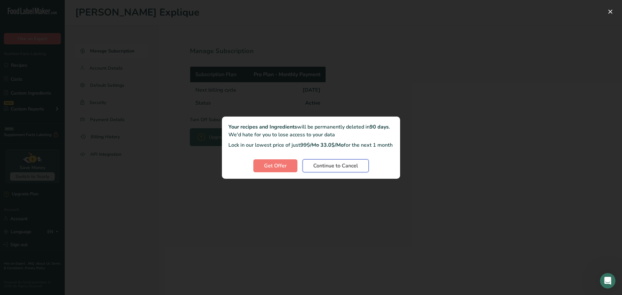
click at [337, 170] on span "Continue to Cancel" at bounding box center [335, 166] width 45 height 8
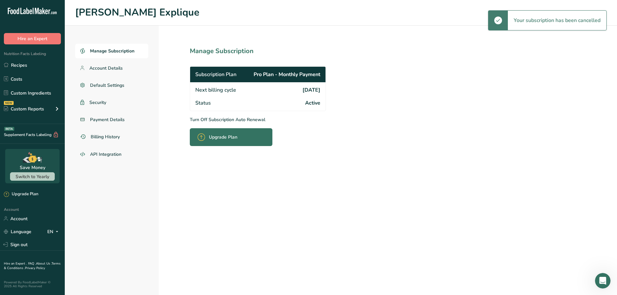
click at [321, 210] on section "Manage Subscription Subscription Plan Pro Plan - Monthly Payment Next billing c…" at bounding box center [272, 160] width 227 height 269
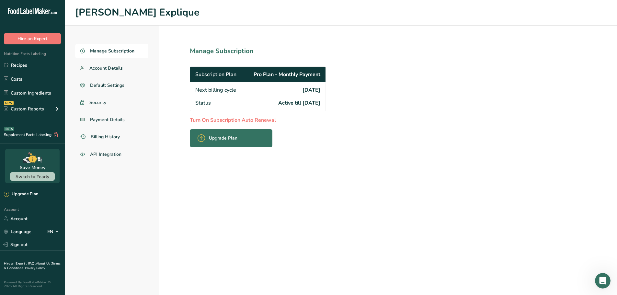
click at [323, 207] on section "Manage Subscription Subscription Plan Pro Plan - Monthly Payment Next billing c…" at bounding box center [272, 160] width 227 height 269
click at [43, 58] on div "Nutrition Facts Labeling Recipes Costs Custom Ingredients NEW Custom Reports Me…" at bounding box center [32, 84] width 65 height 80
click at [43, 63] on link "Recipes" at bounding box center [32, 65] width 65 height 12
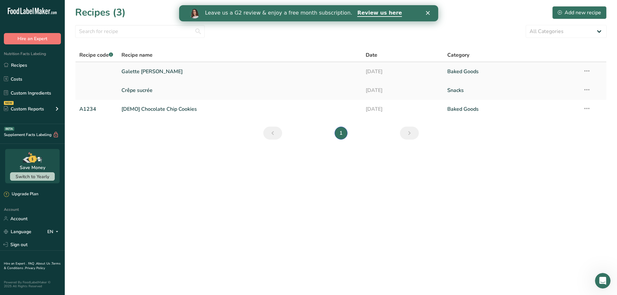
click at [149, 68] on link "Galette [PERSON_NAME]" at bounding box center [239, 72] width 237 height 14
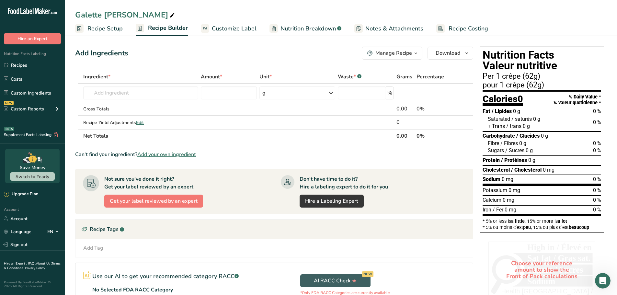
click at [230, 30] on span "Customize Label" at bounding box center [234, 28] width 45 height 9
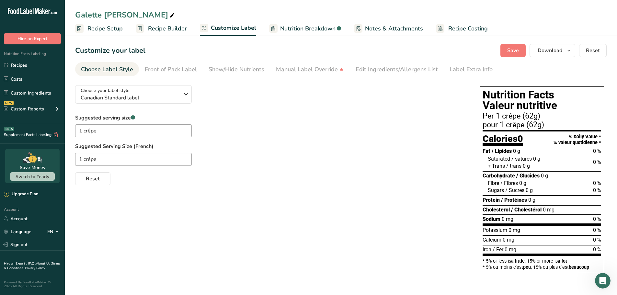
drag, startPoint x: 522, startPoint y: 118, endPoint x: 541, endPoint y: 118, distance: 19.4
click at [541, 118] on div "Per 1 crêpe (62g)" at bounding box center [542, 116] width 119 height 8
click at [530, 129] on div "pour 1 crêpe (62g)" at bounding box center [542, 125] width 119 height 8
drag, startPoint x: 509, startPoint y: 120, endPoint x: 460, endPoint y: 135, distance: 51.5
click at [460, 135] on div "Suggested serving size .a-a{fill:#347362;}.b-a{fill:#fff;} 1 crêpe Suggested Se…" at bounding box center [271, 149] width 392 height 71
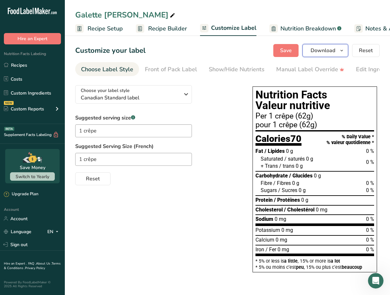
click at [338, 50] on span "button" at bounding box center [341, 51] width 8 height 8
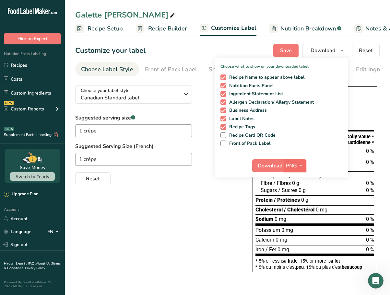
click at [296, 166] on span "PNG" at bounding box center [291, 166] width 11 height 8
click at [274, 169] on span "Download" at bounding box center [269, 166] width 25 height 8
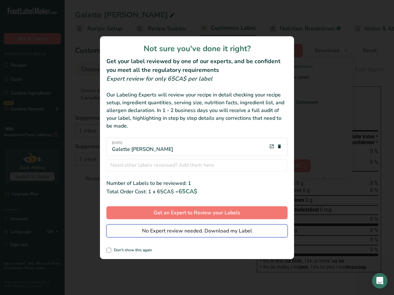
click at [215, 233] on span "No Expert review needed. Download my Label" at bounding box center [197, 231] width 110 height 8
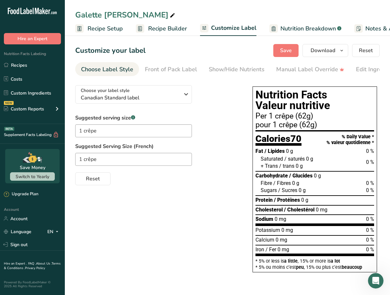
click at [312, 178] on span "/ Glucides" at bounding box center [300, 176] width 23 height 6
click at [294, 186] on span "0 g" at bounding box center [295, 183] width 7 height 6
click at [367, 183] on span "0 %" at bounding box center [370, 183] width 8 height 6
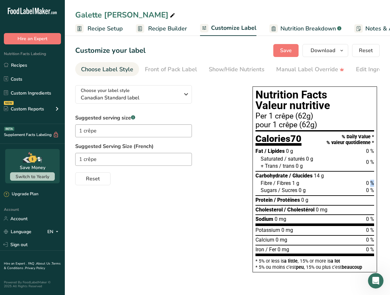
click at [367, 185] on span "0 %" at bounding box center [370, 183] width 8 height 6
click at [303, 202] on span "0 g" at bounding box center [304, 200] width 7 height 6
click at [282, 231] on span "0 mg" at bounding box center [287, 230] width 12 height 6
click at [365, 231] on div "Potassium 75 mg 0 %" at bounding box center [314, 230] width 119 height 7
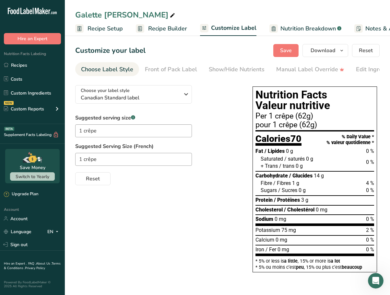
click at [278, 251] on span "0 mg" at bounding box center [283, 249] width 12 height 6
click at [366, 250] on span "0 %" at bounding box center [370, 249] width 8 height 6
click at [347, 53] on button "Download" at bounding box center [325, 50] width 46 height 13
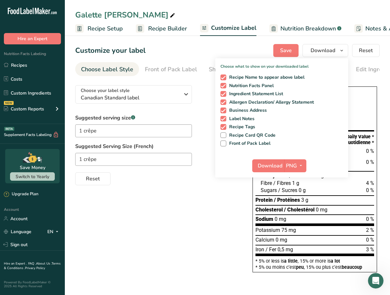
click at [223, 204] on div "Choose your label style Canadian Standard label USA (FDA) Standard FDA label Ta…" at bounding box center [227, 179] width 304 height 199
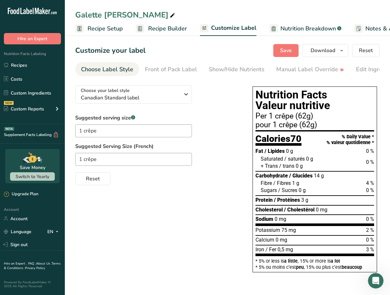
click at [284, 97] on h1 "Nutrition Facts Valeur nutritive" at bounding box center [314, 100] width 119 height 22
drag, startPoint x: 257, startPoint y: 95, endPoint x: 274, endPoint y: 96, distance: 16.5
click at [274, 96] on h1 "Nutrition Facts Valeur nutritive" at bounding box center [314, 100] width 119 height 22
click at [322, 94] on h1 "Nutrition Facts Valeur nutritive" at bounding box center [314, 100] width 119 height 22
drag, startPoint x: 325, startPoint y: 97, endPoint x: 258, endPoint y: 97, distance: 67.0
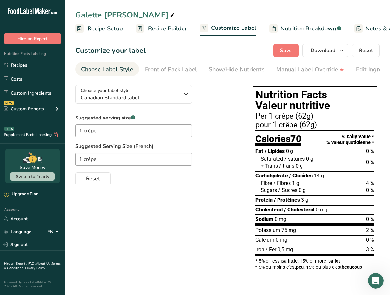
click at [258, 97] on h1 "Nutrition Facts Valeur nutritive" at bounding box center [314, 100] width 119 height 22
click at [244, 124] on div "Choose your label style Canadian Standard label USA (FDA) Standard FDA label Ta…" at bounding box center [227, 179] width 304 height 199
click at [342, 51] on icon "button" at bounding box center [341, 51] width 5 height 8
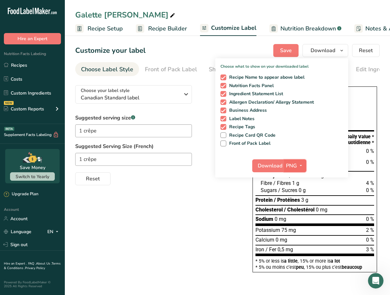
click at [301, 162] on icon "button" at bounding box center [300, 166] width 5 height 8
click at [301, 180] on link "PNG" at bounding box center [295, 179] width 21 height 11
click at [275, 166] on span "Download" at bounding box center [269, 166] width 25 height 8
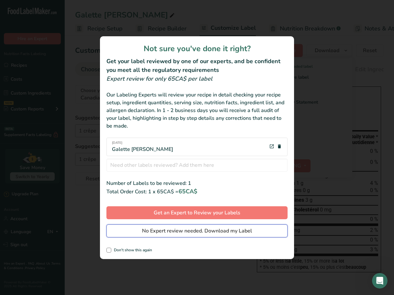
click at [193, 229] on span "No Expert review needed. Download my Label" at bounding box center [197, 231] width 110 height 8
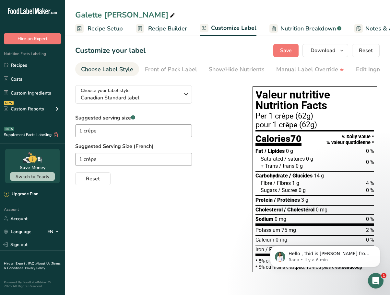
scroll to position [13, 0]
click at [277, 118] on div "Per 1 crêpe (62g)" at bounding box center [314, 116] width 119 height 8
click at [290, 119] on div "Per 1 crêpe (62g)" at bounding box center [314, 116] width 119 height 8
click at [216, 185] on div "Reset" at bounding box center [157, 178] width 164 height 16
click at [342, 51] on icon "button" at bounding box center [341, 51] width 5 height 8
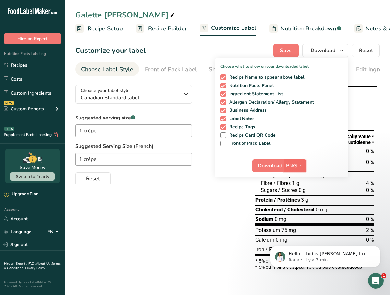
click at [302, 164] on icon "button" at bounding box center [300, 166] width 5 height 8
click at [297, 200] on link "SVG" at bounding box center [295, 200] width 21 height 11
click at [274, 168] on span "Download" at bounding box center [269, 166] width 25 height 8
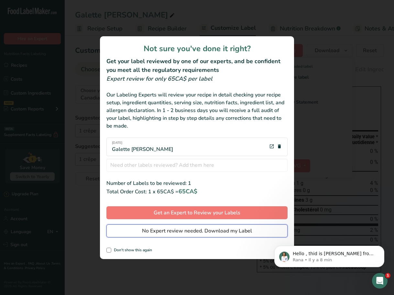
click at [221, 231] on span "No Expert review needed. Download my Label" at bounding box center [197, 231] width 110 height 8
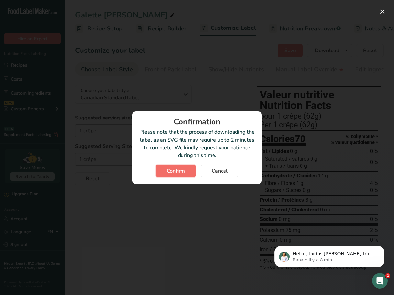
click at [181, 171] on span "Confirm" at bounding box center [176, 171] width 18 height 8
